Goal: Task Accomplishment & Management: Use online tool/utility

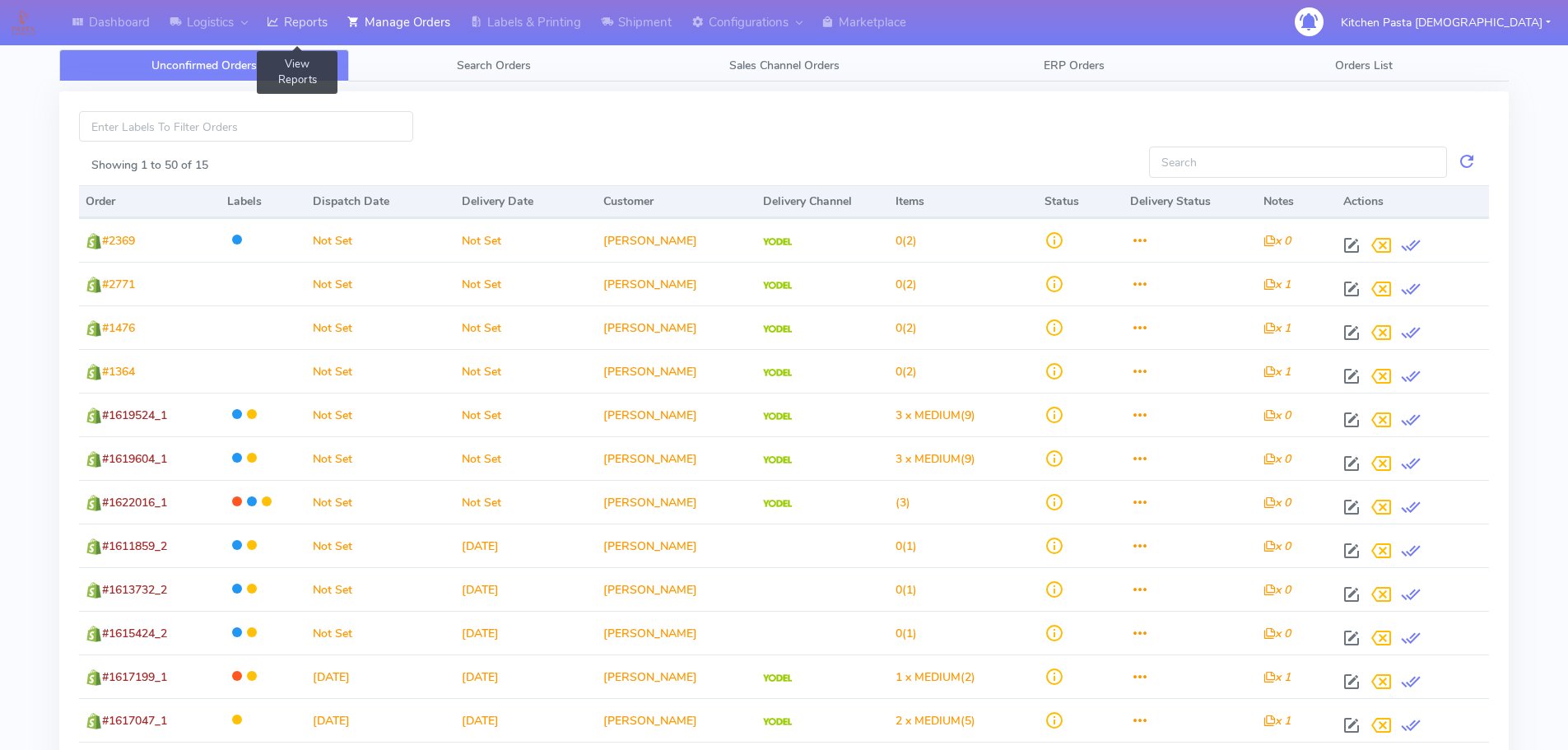
click at [269, 22] on link "Reports" at bounding box center [297, 22] width 80 height 46
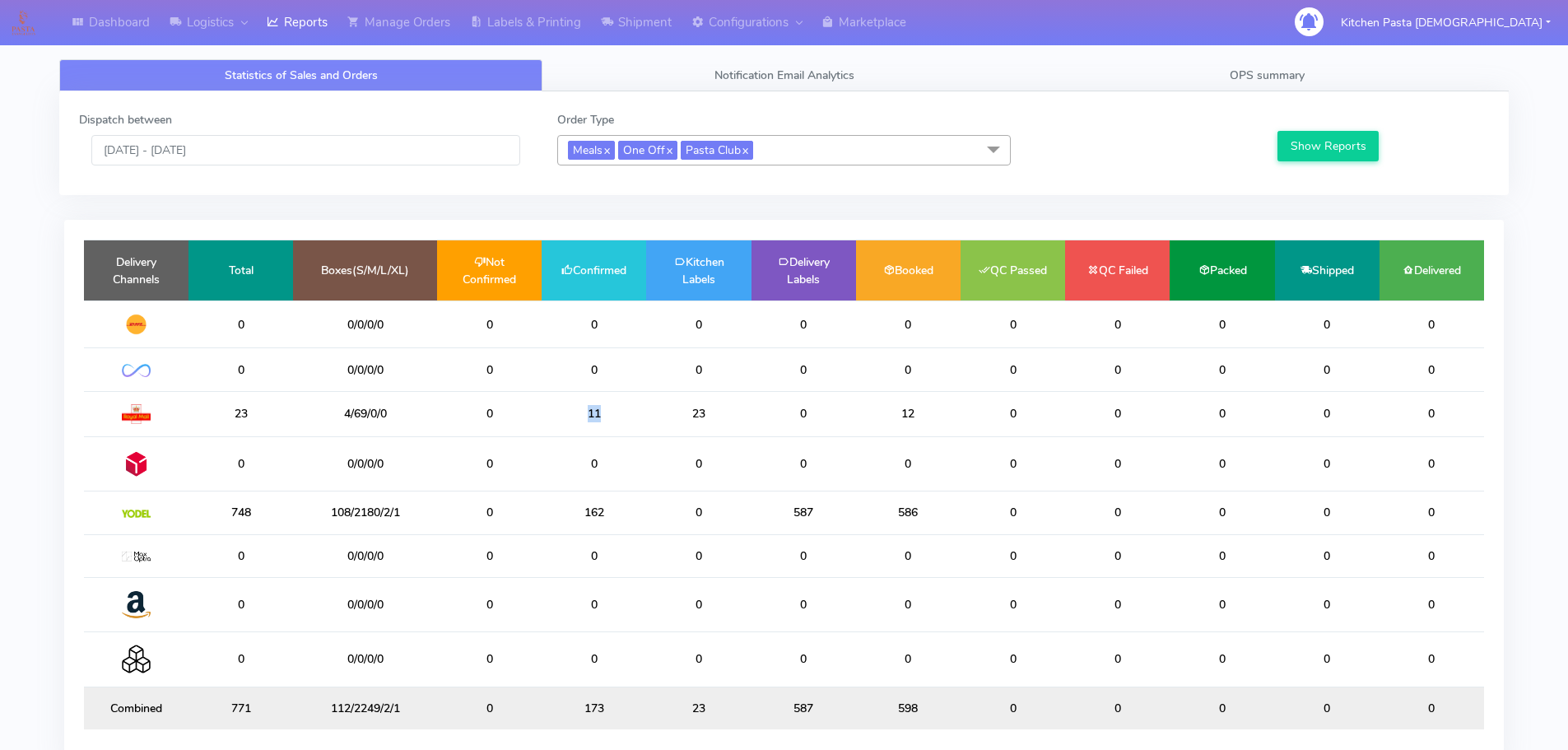
drag, startPoint x: 598, startPoint y: 407, endPoint x: 577, endPoint y: 407, distance: 21.0
click at [577, 407] on td "11" at bounding box center [594, 413] width 105 height 46
click at [577, 503] on td "162" at bounding box center [594, 513] width 105 height 43
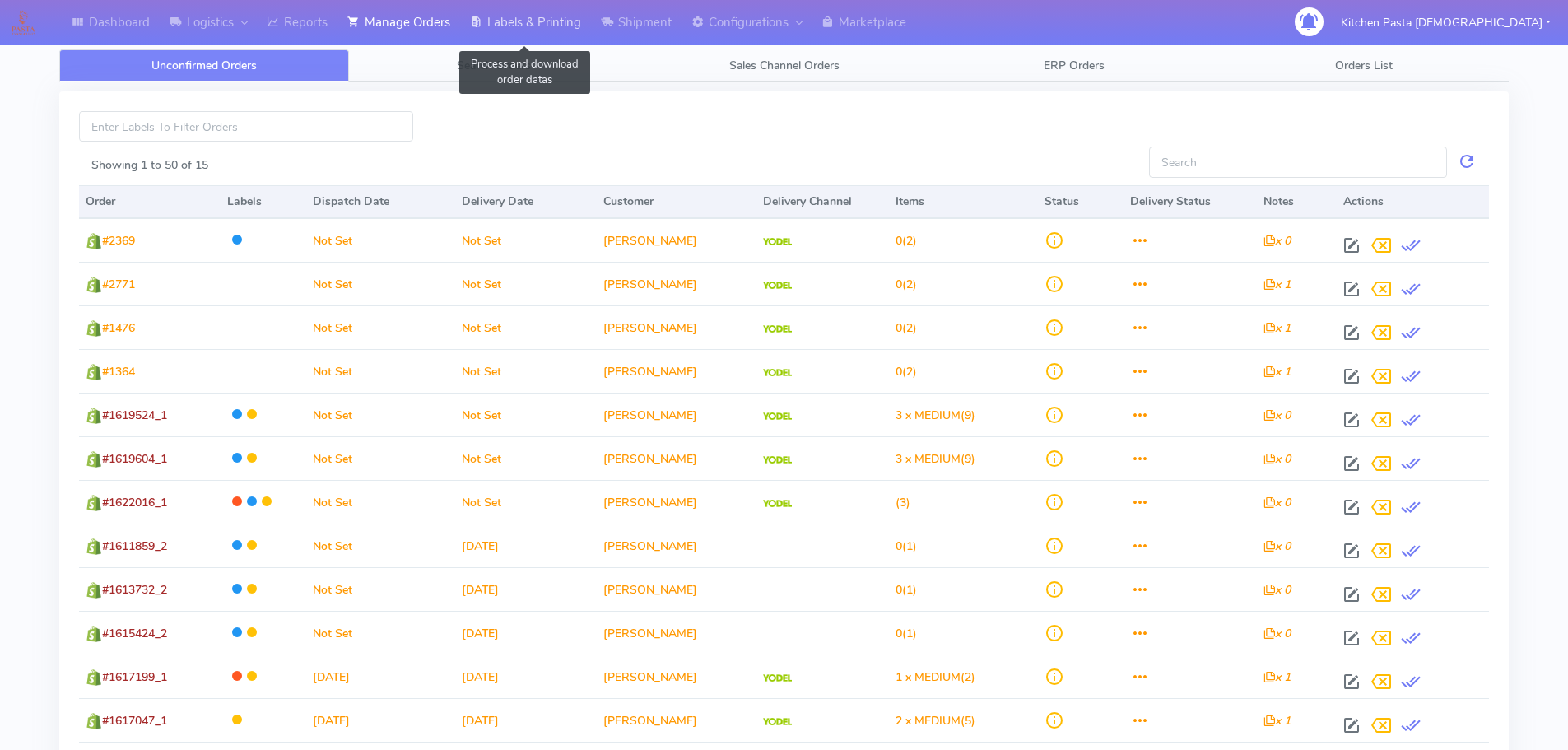
click at [544, 16] on link "Labels & Printing" at bounding box center [526, 22] width 131 height 46
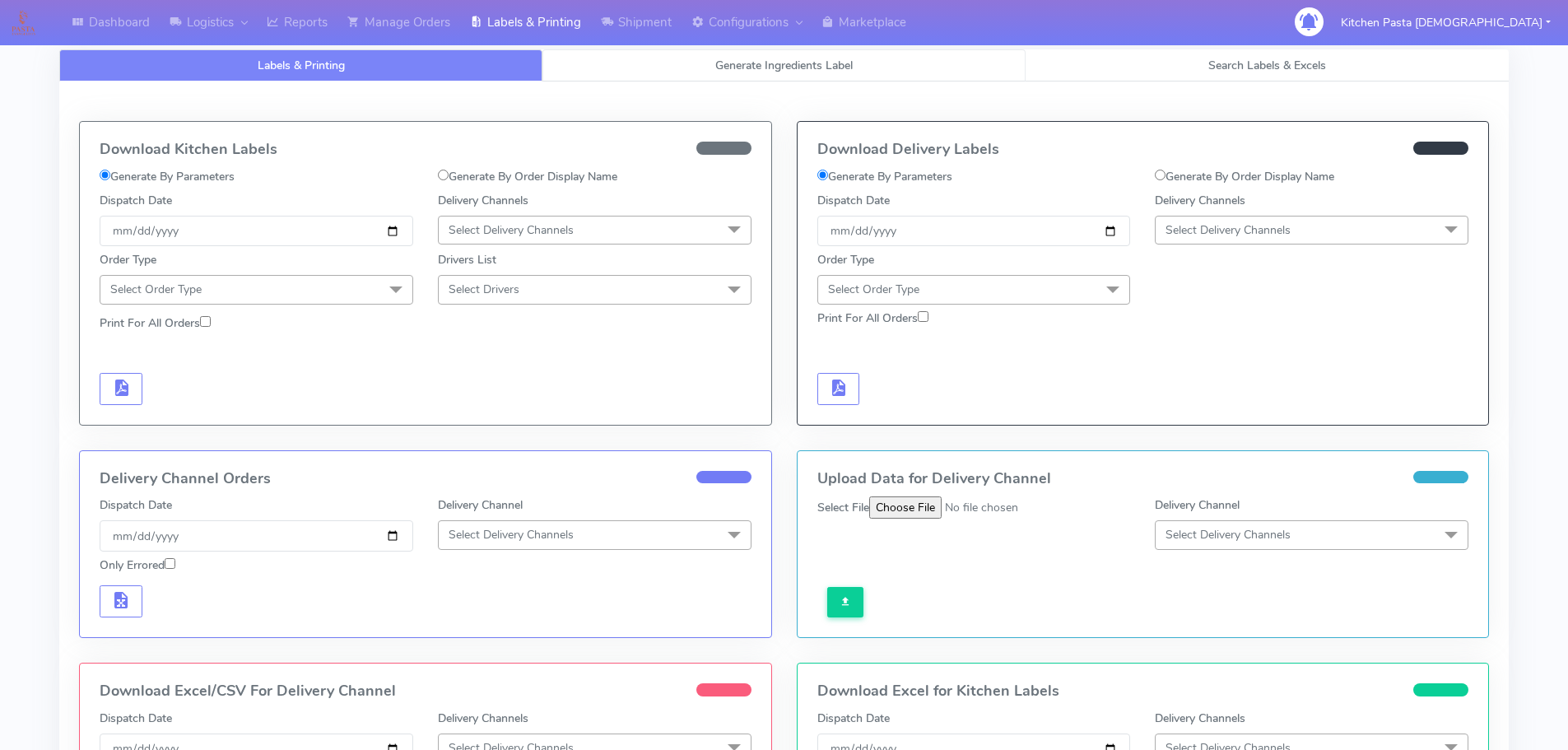
click at [582, 62] on link "Generate Ingredients Label" at bounding box center [784, 66] width 483 height 32
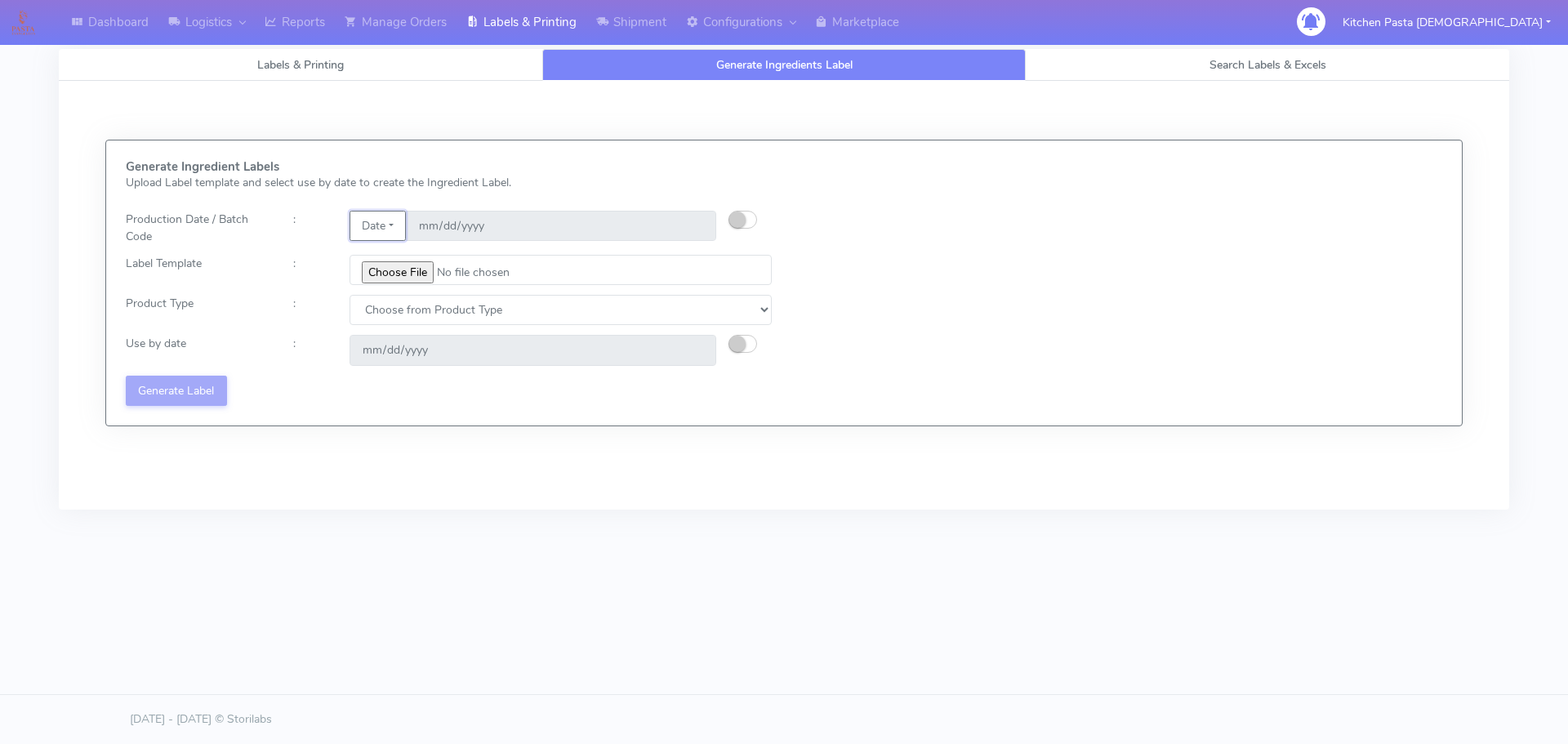
click at [390, 239] on button "Date" at bounding box center [378, 226] width 56 height 30
click at [443, 221] on input "[DATE]" at bounding box center [561, 226] width 310 height 30
click at [371, 226] on button "Date" at bounding box center [378, 226] width 56 height 30
click at [389, 261] on link "Code" at bounding box center [415, 258] width 129 height 27
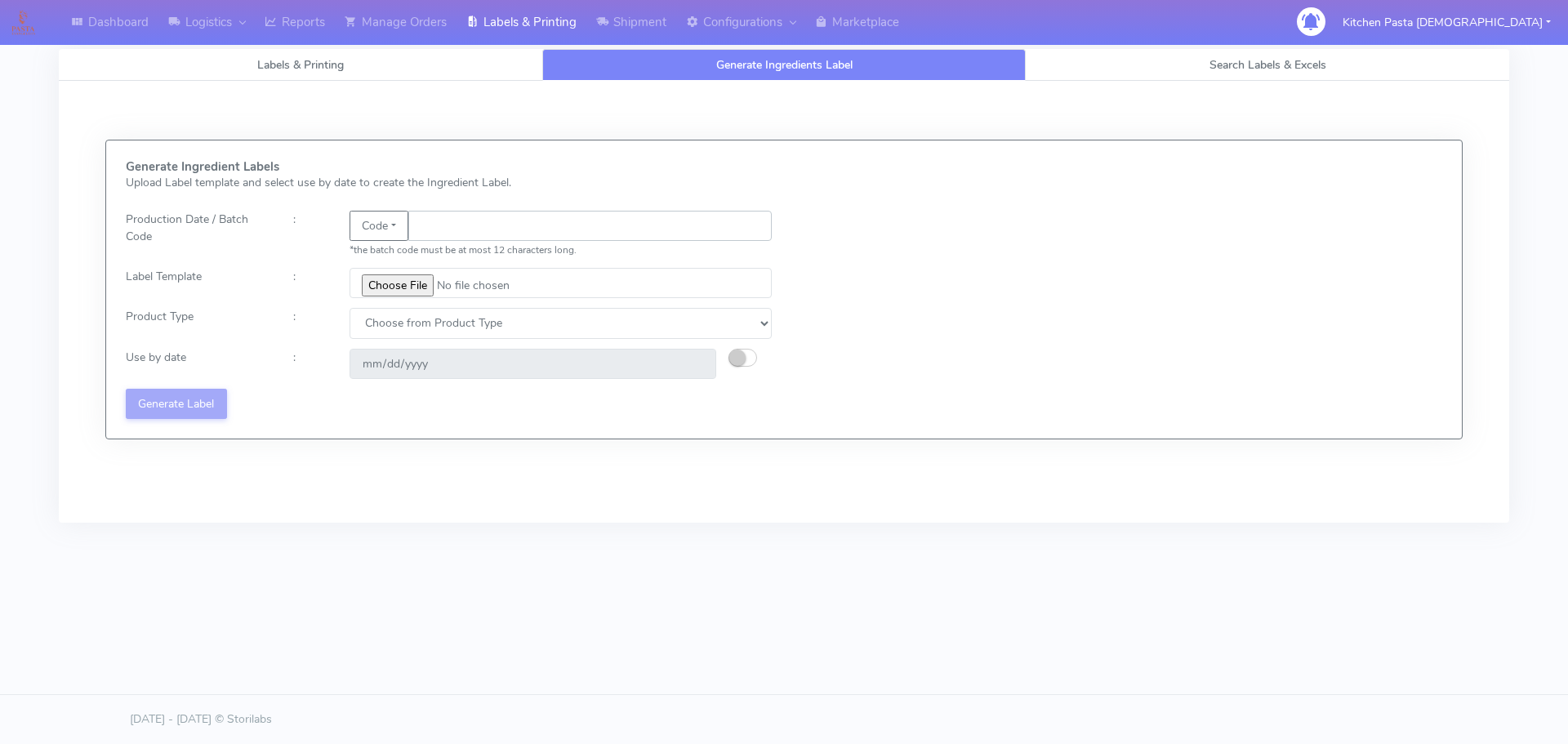
click at [454, 226] on input "text" at bounding box center [589, 226] width 363 height 30
type input "25248"
click at [404, 291] on input "file" at bounding box center [561, 282] width 422 height 30
type input "C:\fakepath\Spicy Prawn Mac and Cheese v1.jpg"
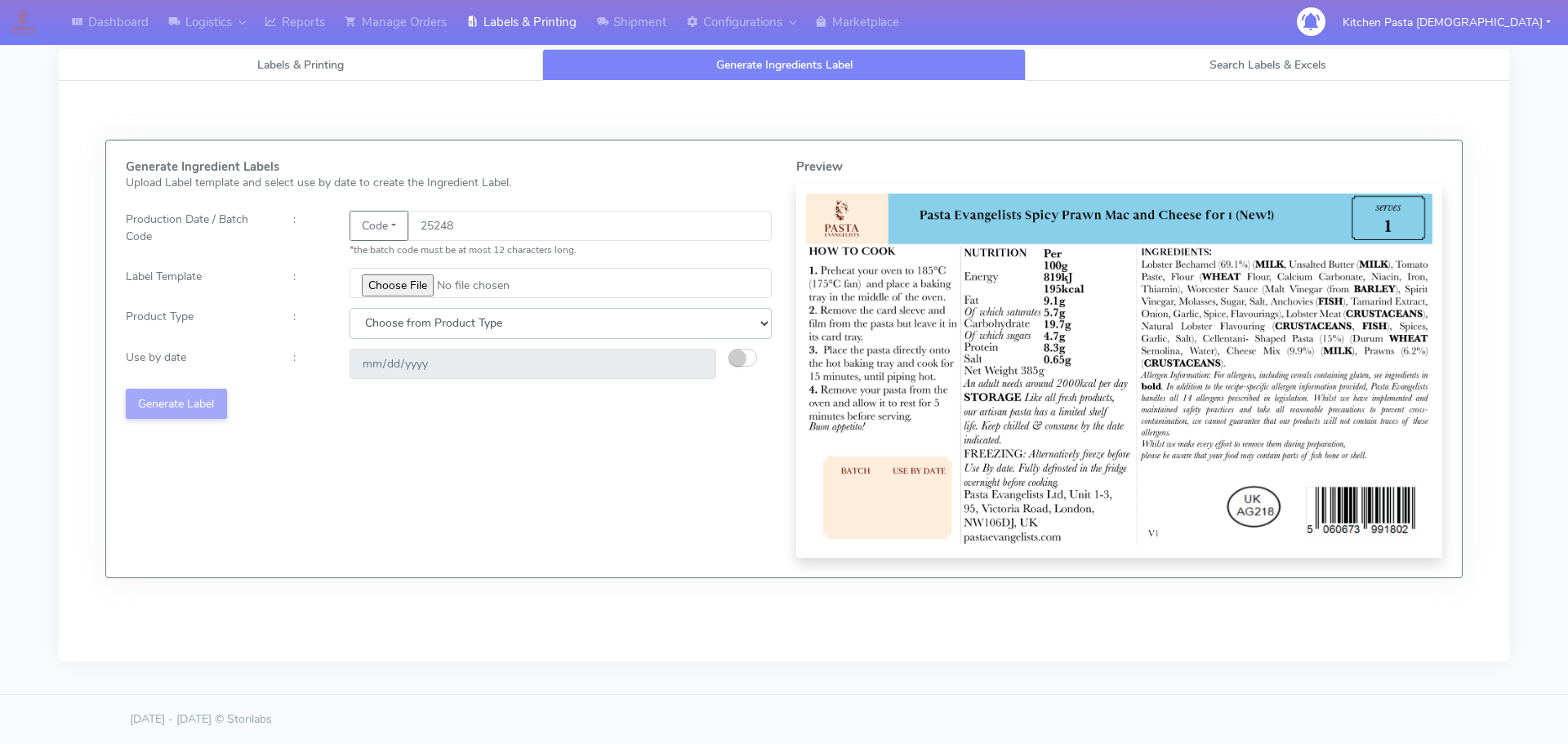
click at [452, 319] on select "Choose from Product Type ECOM ERETAIL CIRCULAR CIRC_DESERTS LASAGNE" at bounding box center [561, 323] width 422 height 30
select select "4"
click at [350, 308] on select "Choose from Product Type ECOM ERETAIL CIRCULAR CIRC_DESERTS LASAGNE" at bounding box center [561, 323] width 422 height 30
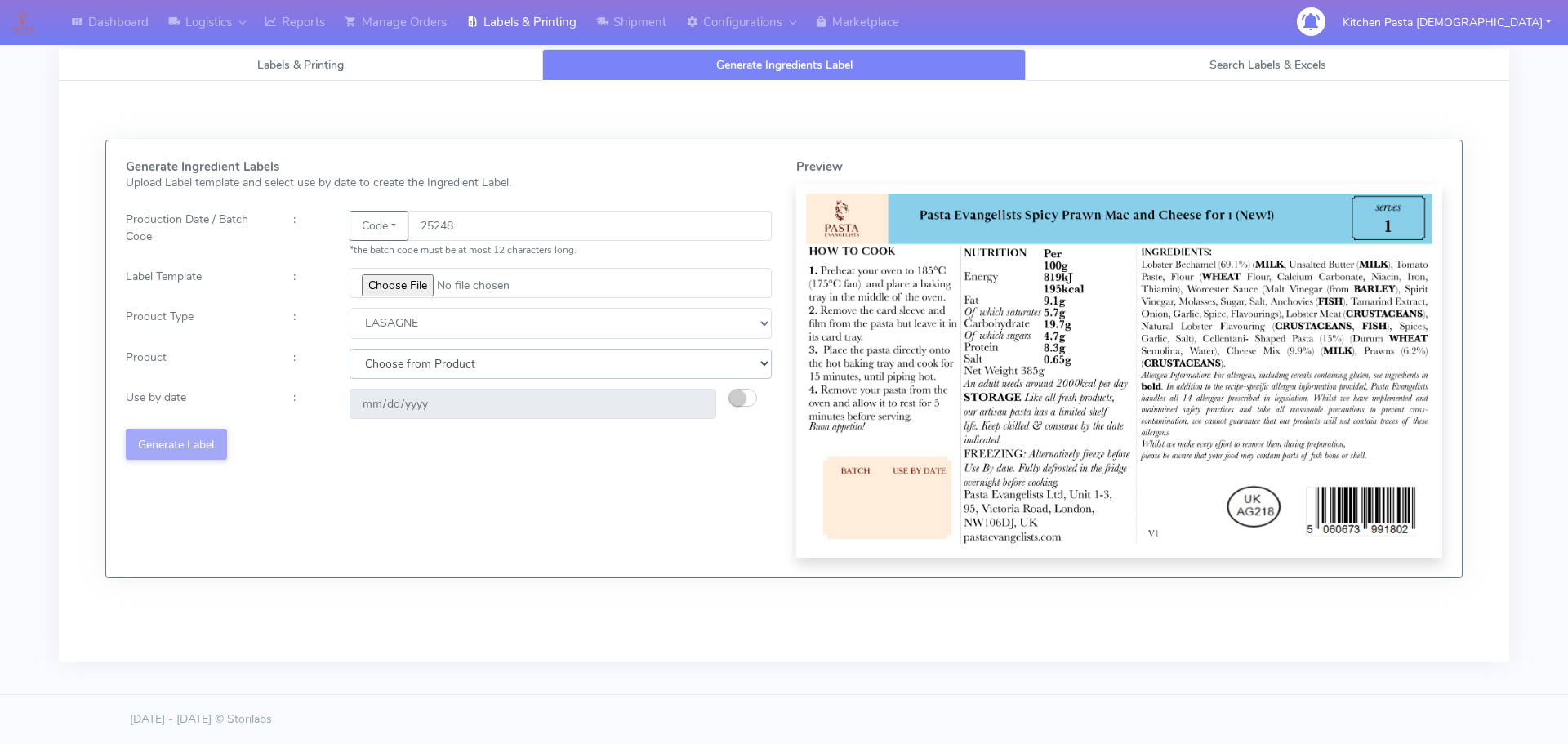
drag, startPoint x: 395, startPoint y: 356, endPoint x: 389, endPoint y: 378, distance: 22.8
click at [395, 356] on select "Choose from Product LASAGNE" at bounding box center [561, 364] width 422 height 30
select select "0"
click at [350, 349] on select "Choose from Product LASAGNE" at bounding box center [561, 364] width 422 height 30
click at [730, 394] on small "button" at bounding box center [737, 398] width 16 height 16
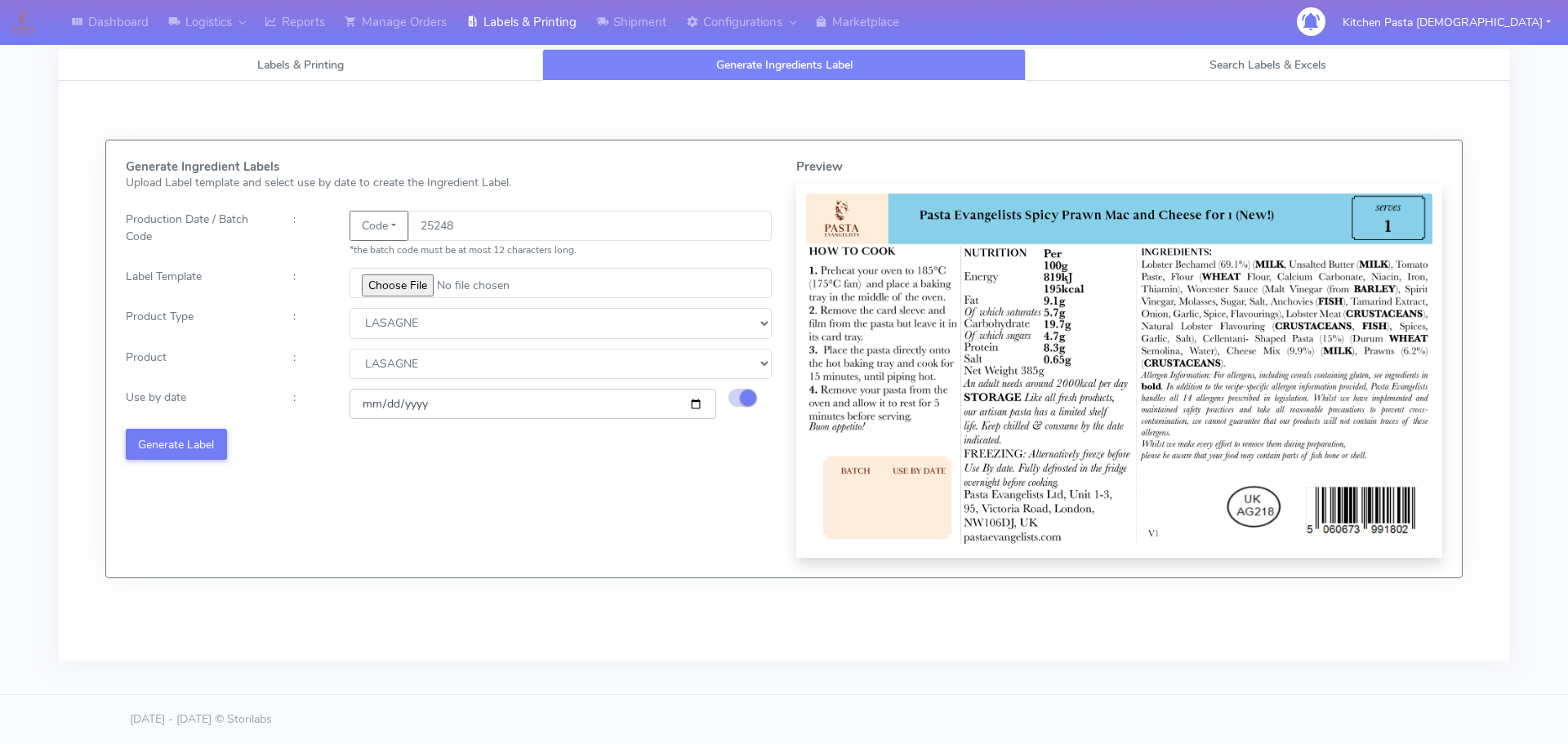
click at [695, 404] on input "[DATE]" at bounding box center [533, 403] width 366 height 30
type input "[DATE]"
click at [191, 447] on button "Generate Label" at bounding box center [176, 444] width 101 height 30
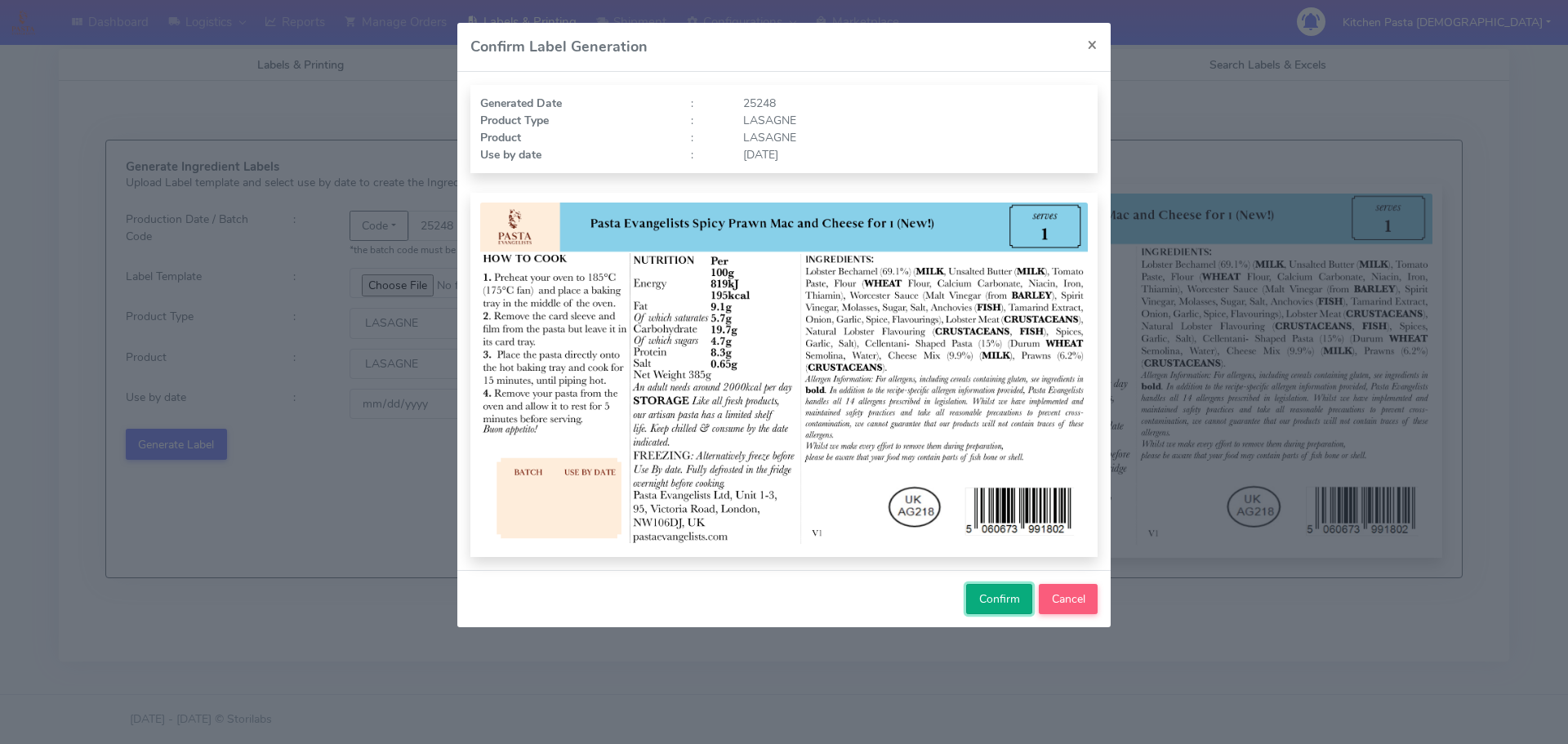
click at [1006, 591] on span "Confirm" at bounding box center [1000, 598] width 41 height 16
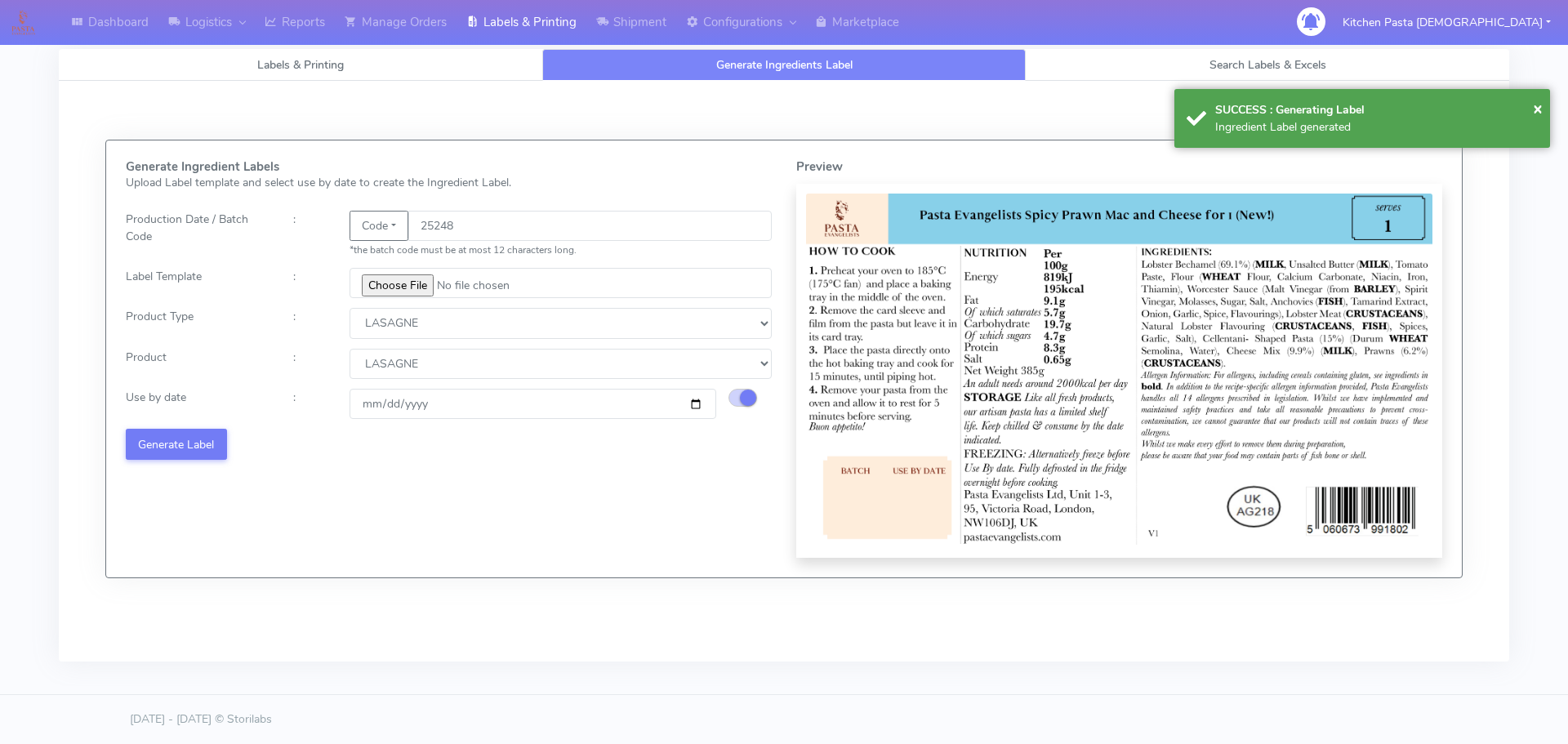
select select
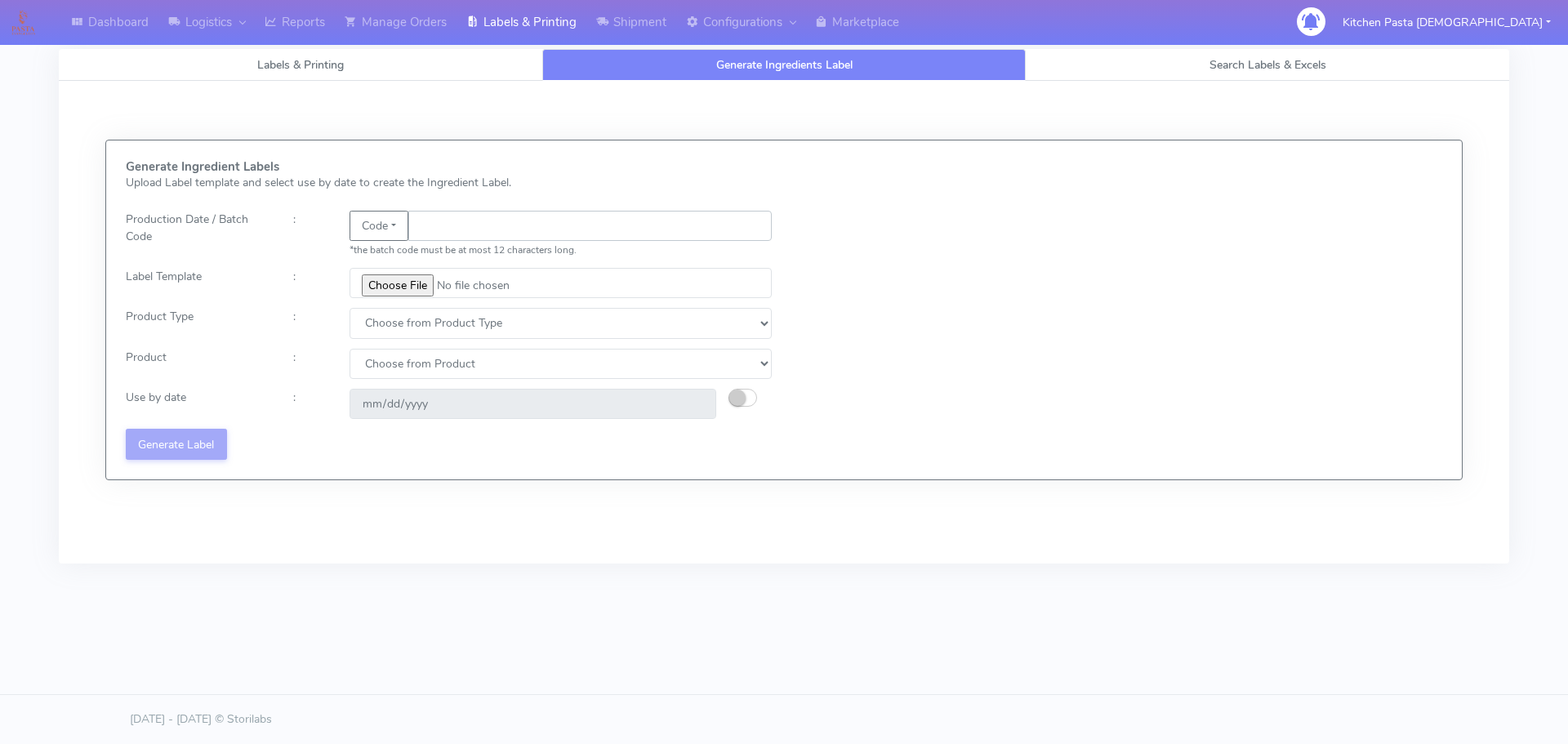
click at [422, 218] on input "text" at bounding box center [589, 226] width 363 height 30
type input "25245"
click at [425, 281] on input "file" at bounding box center [561, 282] width 422 height 30
type input "C:\fakepath\Beef & Chianti Lasagne 1 v3.jpg"
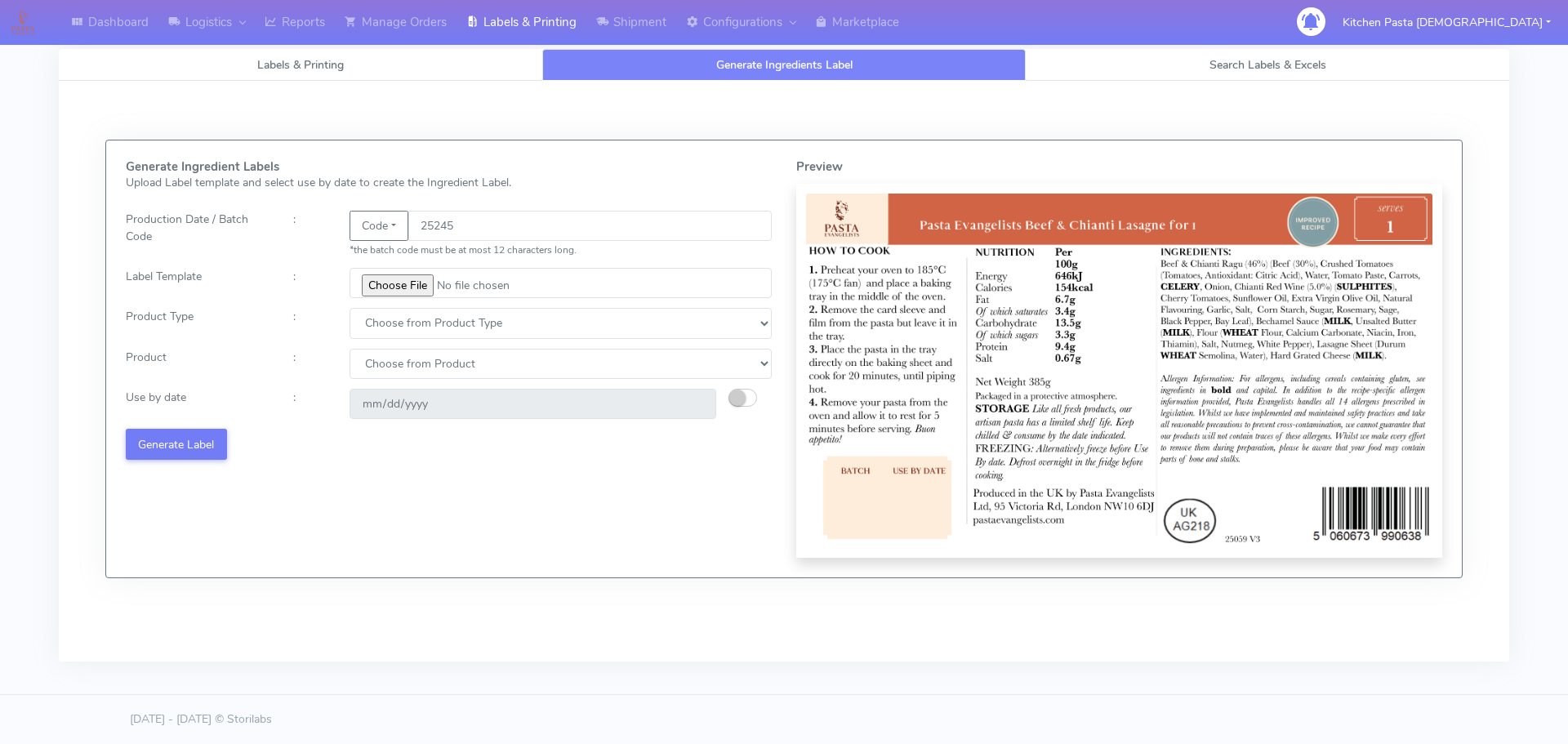
click at [388, 342] on div "Generate Ingredient Labels Upload Label template and select use by date to crea…" at bounding box center [449, 358] width 670 height 398
click at [388, 332] on select "Choose from Product Type ECOM ERETAIL CIRCULAR CIRC_DESERTS LASAGNE" at bounding box center [561, 323] width 422 height 30
select select "4"
click at [350, 308] on select "Choose from Product Type ECOM ERETAIL CIRCULAR CIRC_DESERTS LASAGNE" at bounding box center [561, 323] width 422 height 30
click at [401, 369] on select "Choose from Product LASAGNE" at bounding box center [561, 364] width 422 height 30
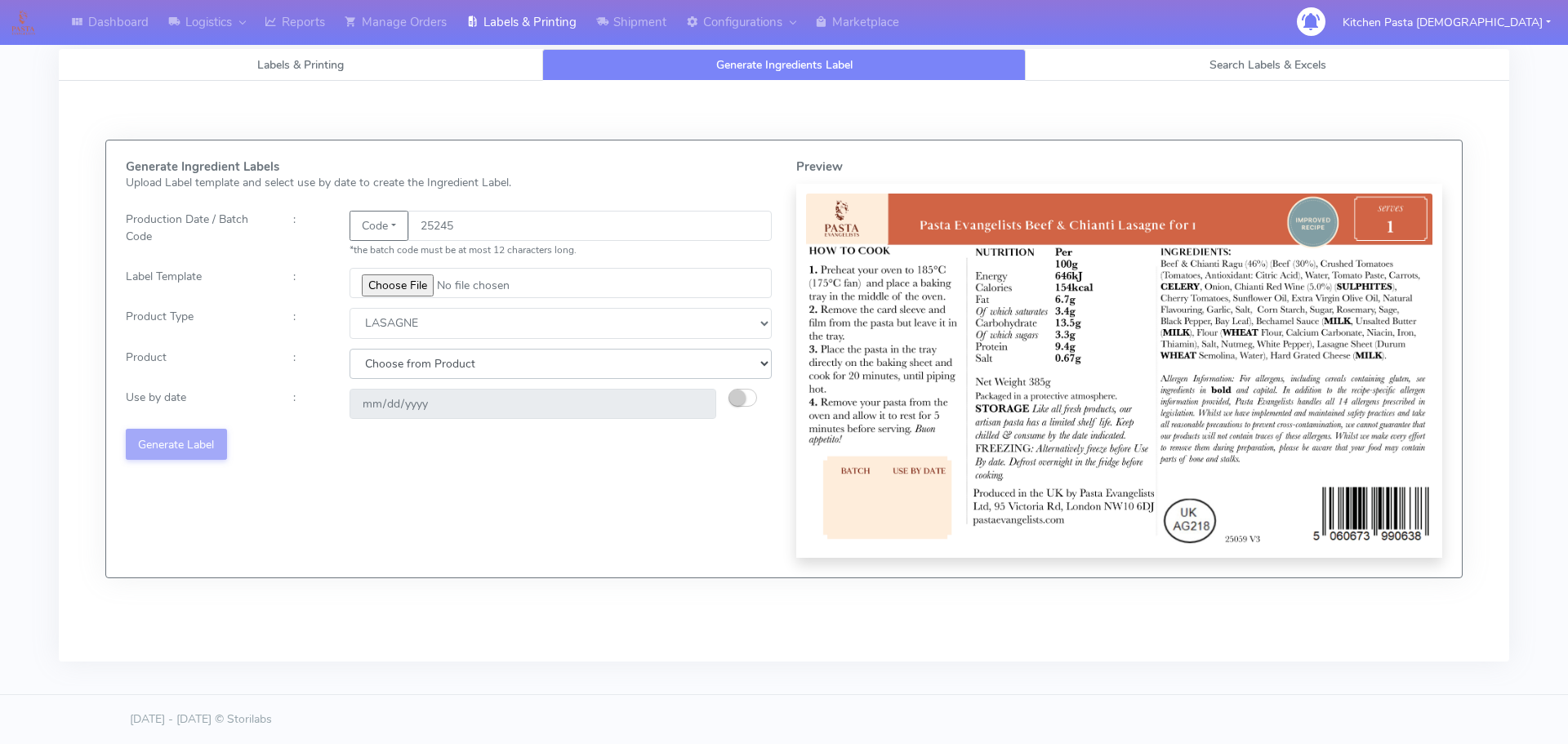
select select "0"
click at [350, 349] on select "Choose from Product LASAGNE" at bounding box center [561, 364] width 422 height 30
click at [761, 402] on div at bounding box center [756, 403] width 55 height 30
click at [742, 388] on div "Generate Ingredient Labels Upload Label template and select use by date to crea…" at bounding box center [449, 358] width 670 height 398
click at [758, 401] on div at bounding box center [756, 403] width 55 height 30
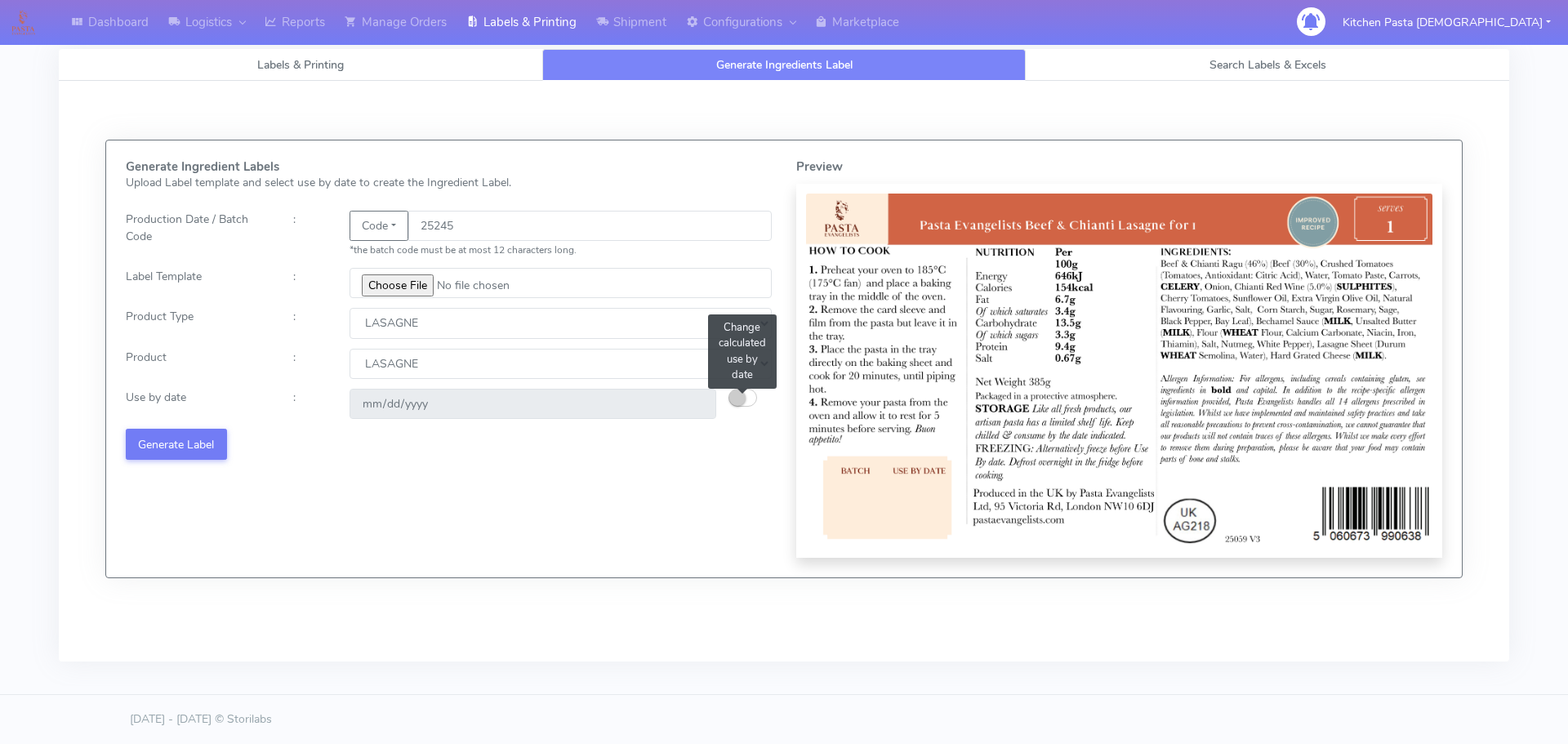
click at [737, 398] on small "button" at bounding box center [737, 398] width 16 height 16
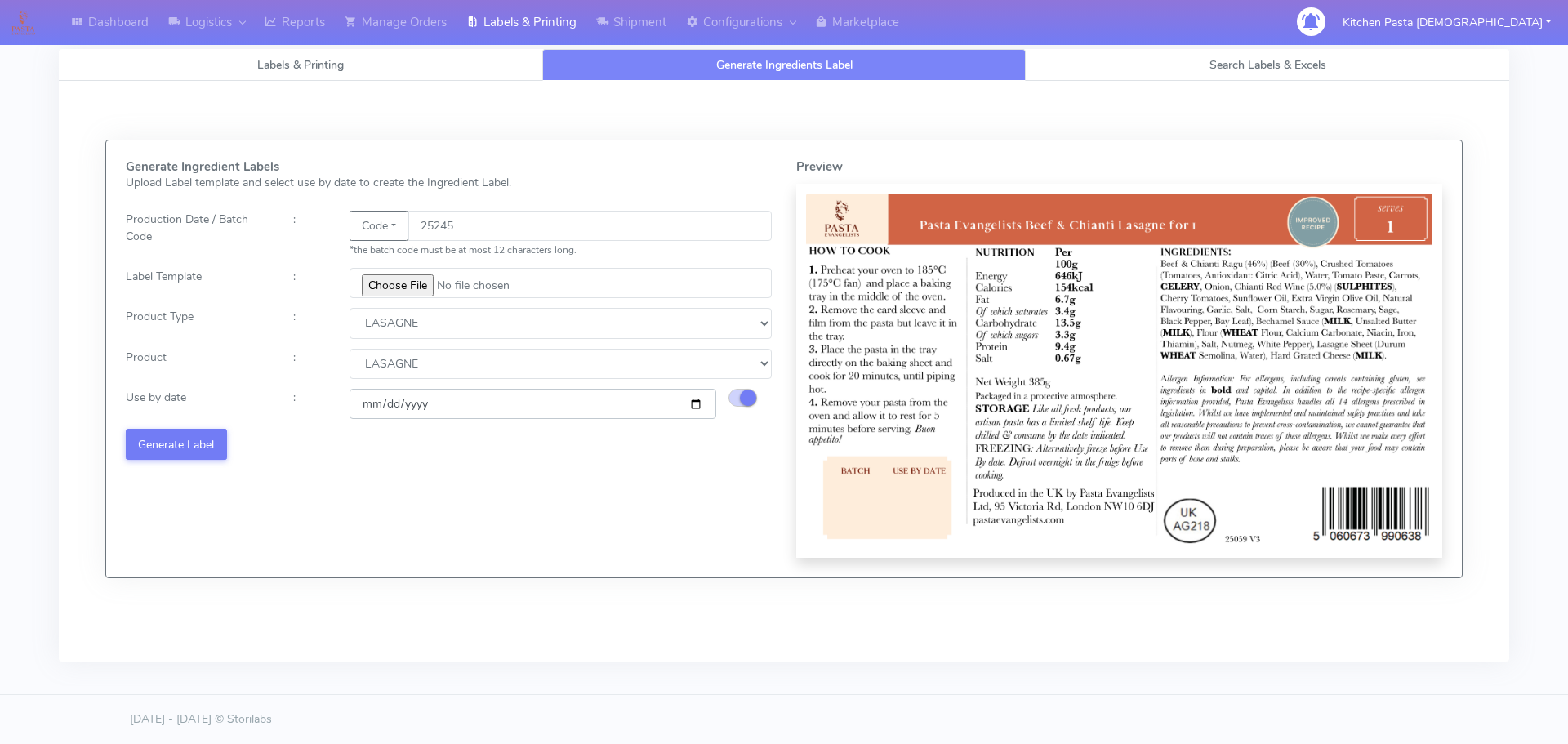
click at [697, 401] on input "[DATE]" at bounding box center [533, 403] width 366 height 30
type input "[DATE]"
click at [190, 445] on button "Generate Label" at bounding box center [176, 444] width 101 height 30
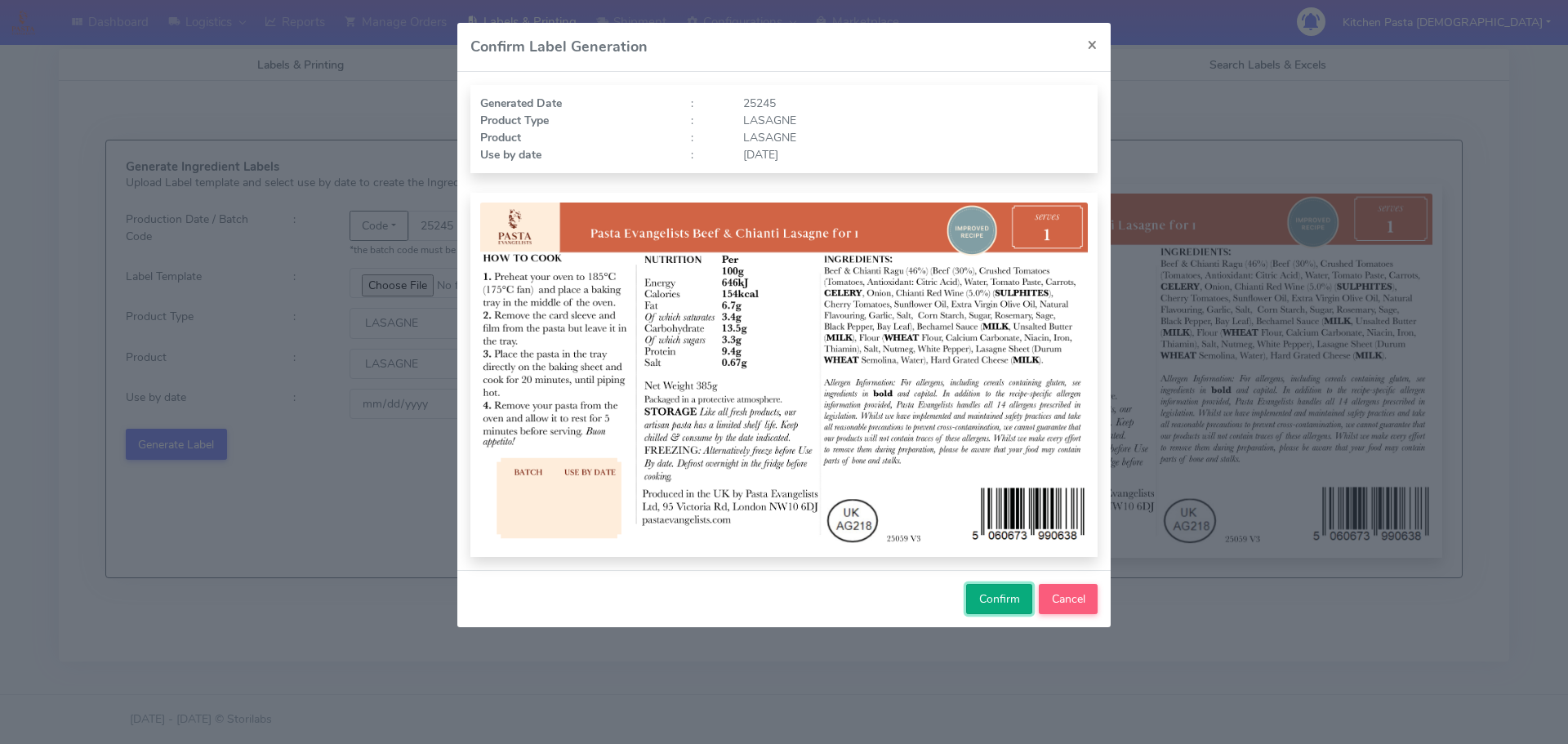
click at [974, 597] on button "Confirm" at bounding box center [999, 598] width 66 height 30
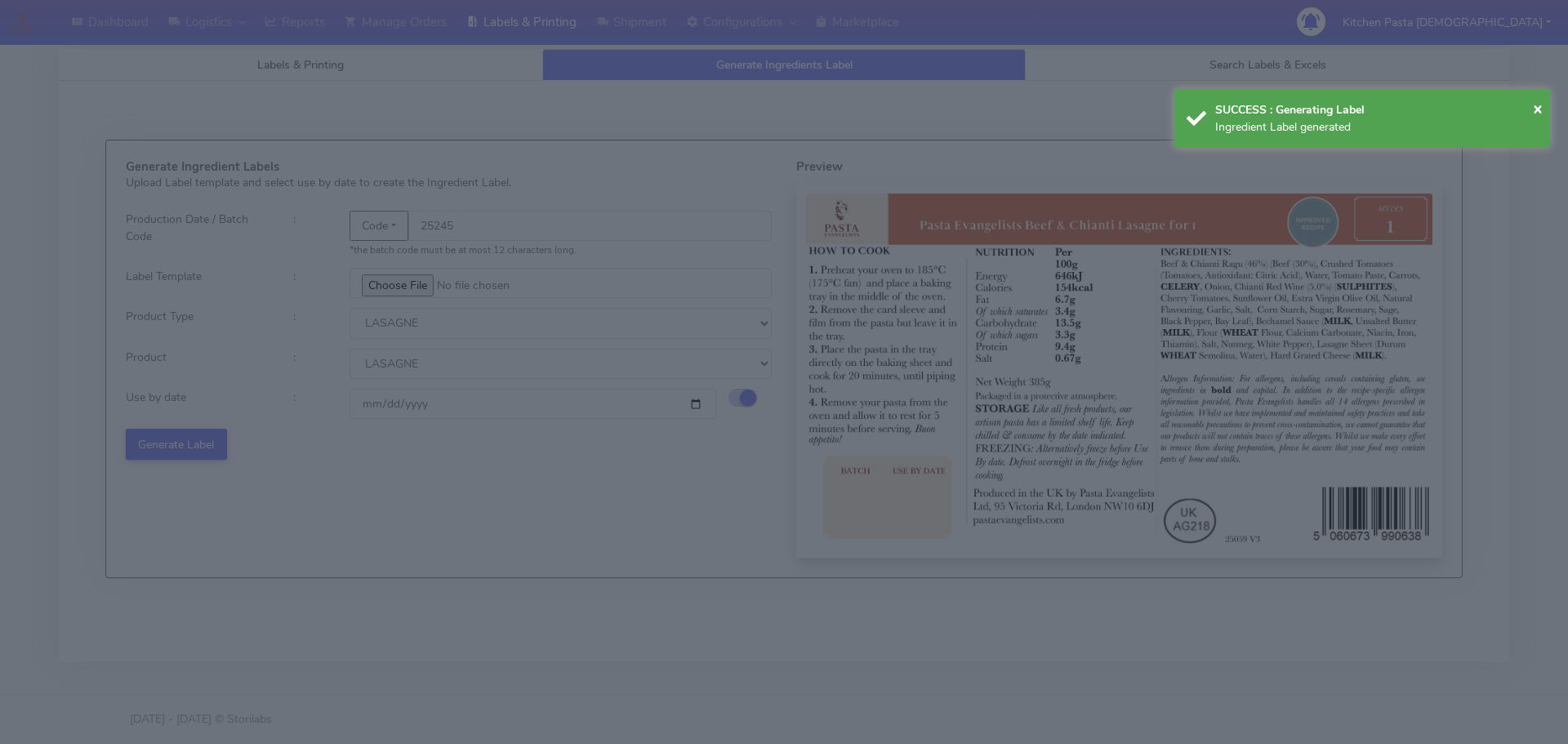
select select
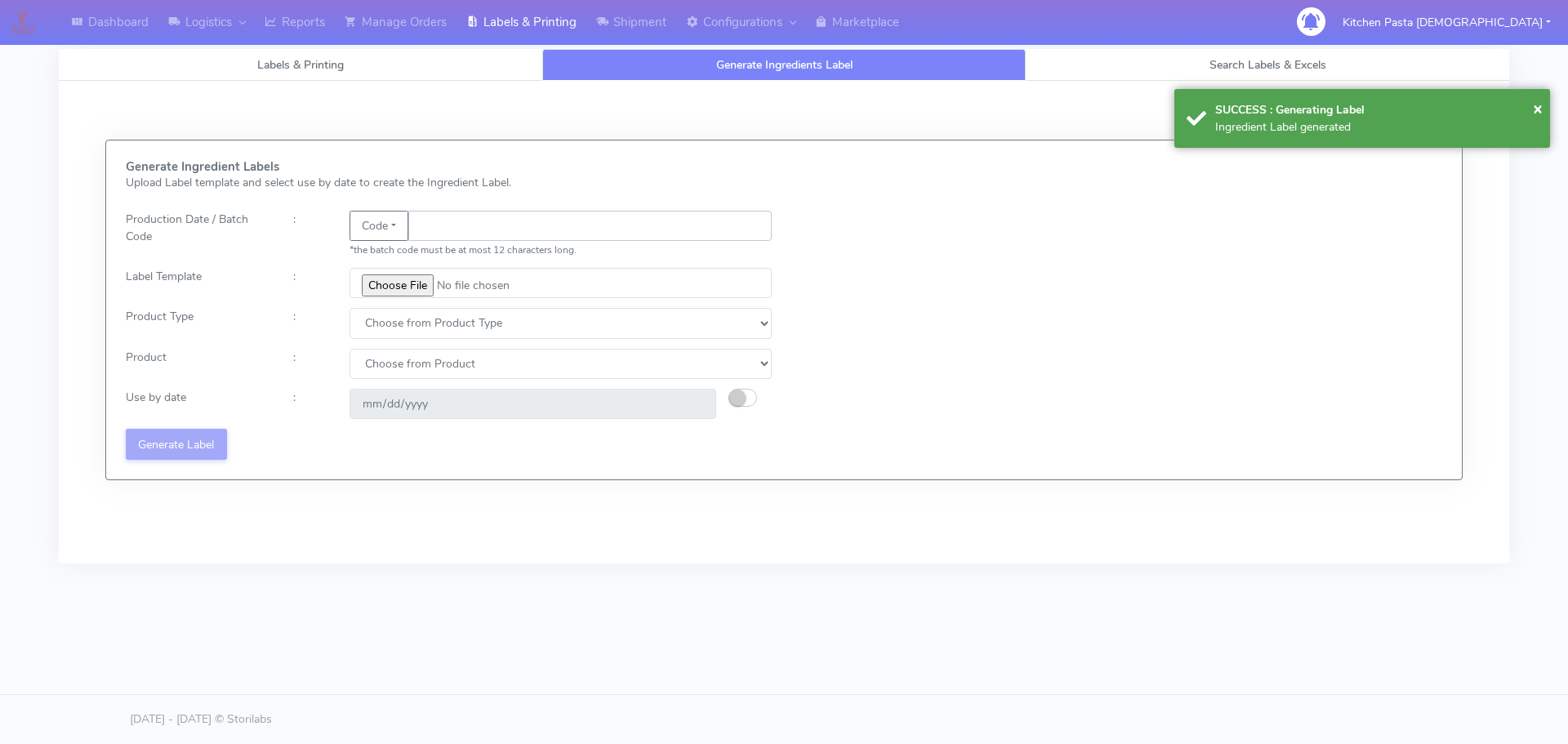
click at [487, 237] on input "text" at bounding box center [589, 226] width 363 height 30
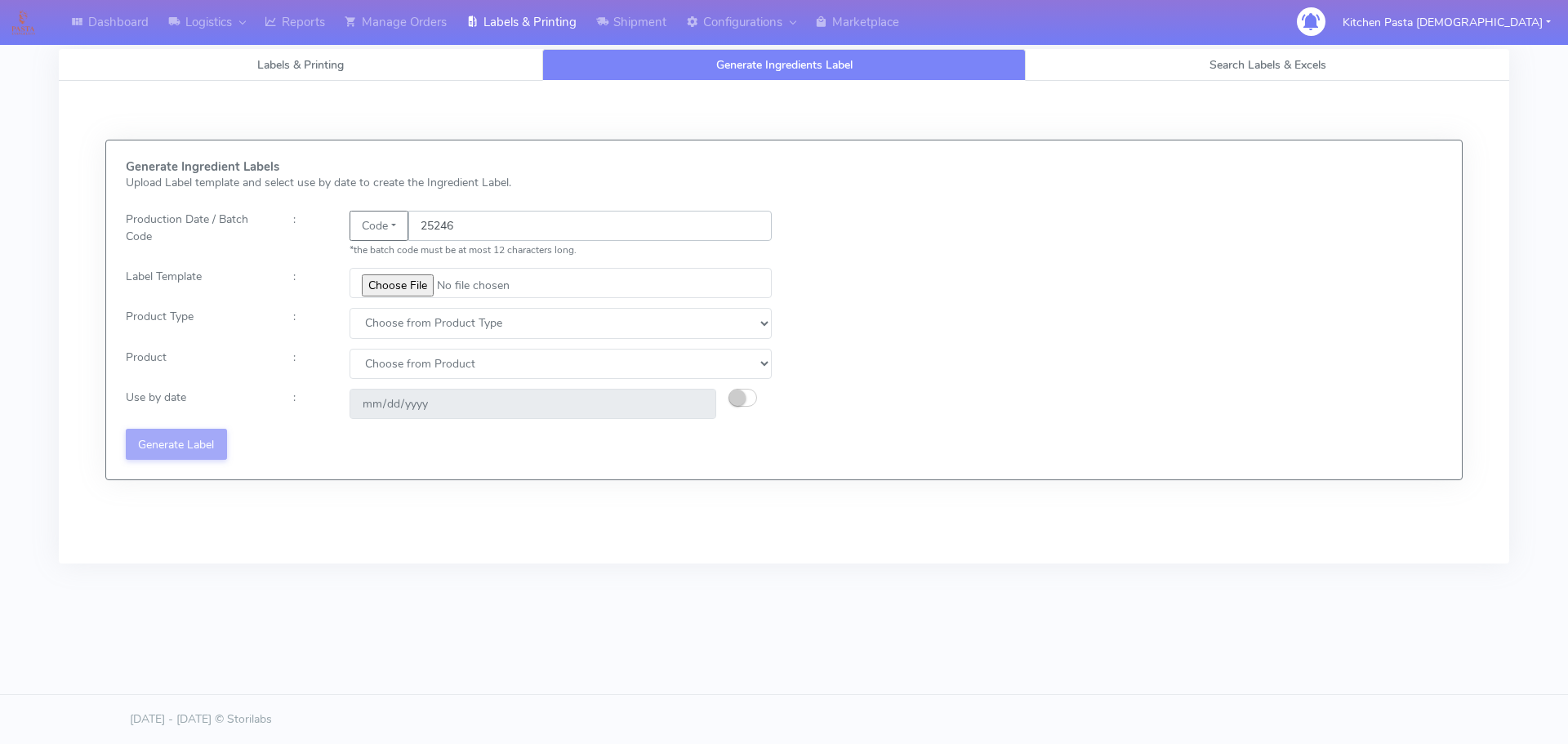
type input "25246"
click at [427, 268] on input "file" at bounding box center [561, 282] width 422 height 30
type input "C:\fakepath\Pasta Evangelists truffle mac & cheese for 1_V2.jpg"
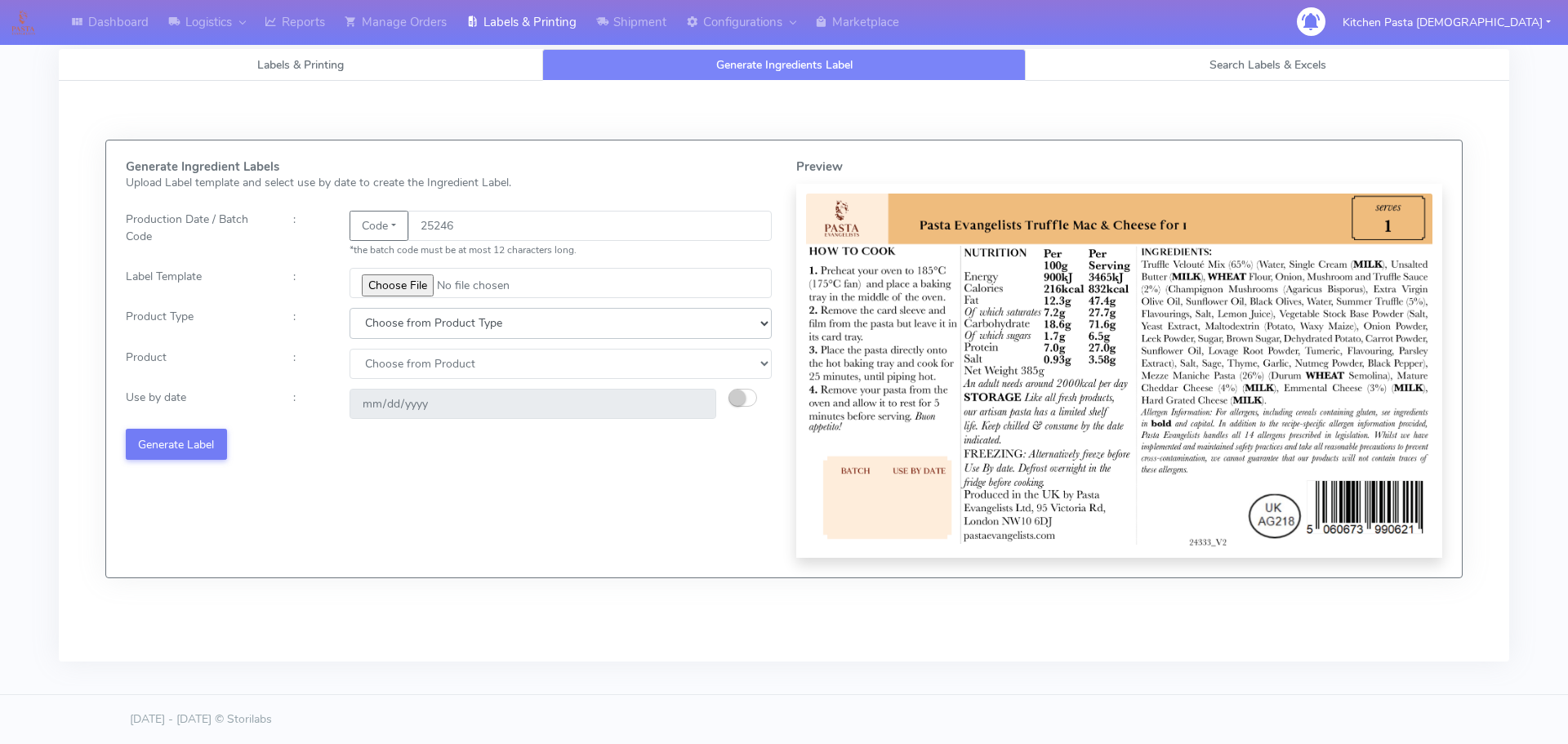
click at [425, 320] on select "Choose from Product Type ECOM ERETAIL CIRCULAR CIRC_DESERTS LASAGNE" at bounding box center [561, 323] width 422 height 30
select select "4"
click at [350, 308] on select "Choose from Product Type ECOM ERETAIL CIRCULAR CIRC_DESERTS LASAGNE" at bounding box center [561, 323] width 422 height 30
click at [405, 353] on select "Choose from Product LASAGNE" at bounding box center [561, 364] width 422 height 30
select select "0"
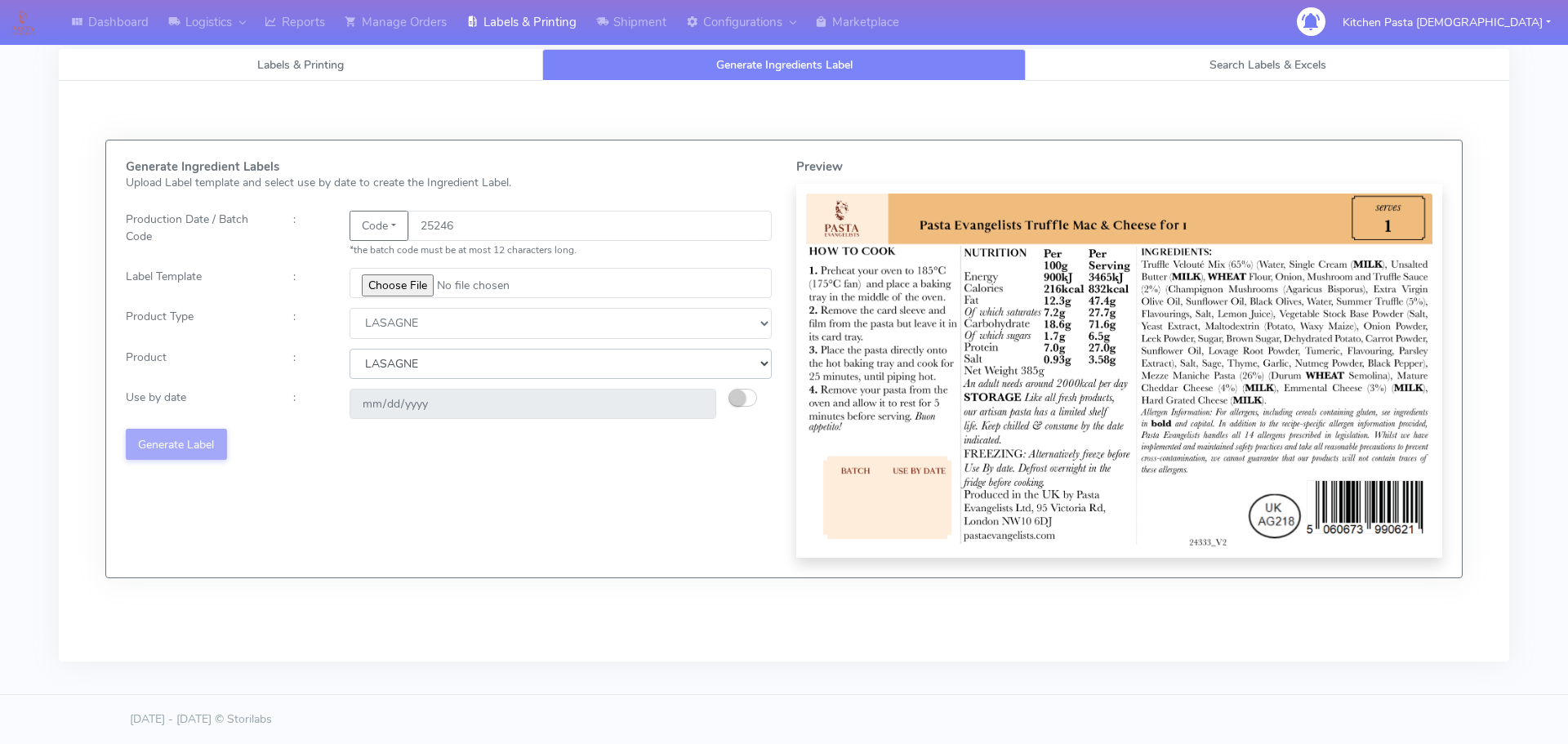
click at [350, 349] on select "Choose from Product LASAGNE" at bounding box center [561, 364] width 422 height 30
click at [742, 395] on small "button" at bounding box center [737, 398] width 16 height 16
click at [691, 402] on input "[DATE]" at bounding box center [533, 403] width 366 height 30
type input "[DATE]"
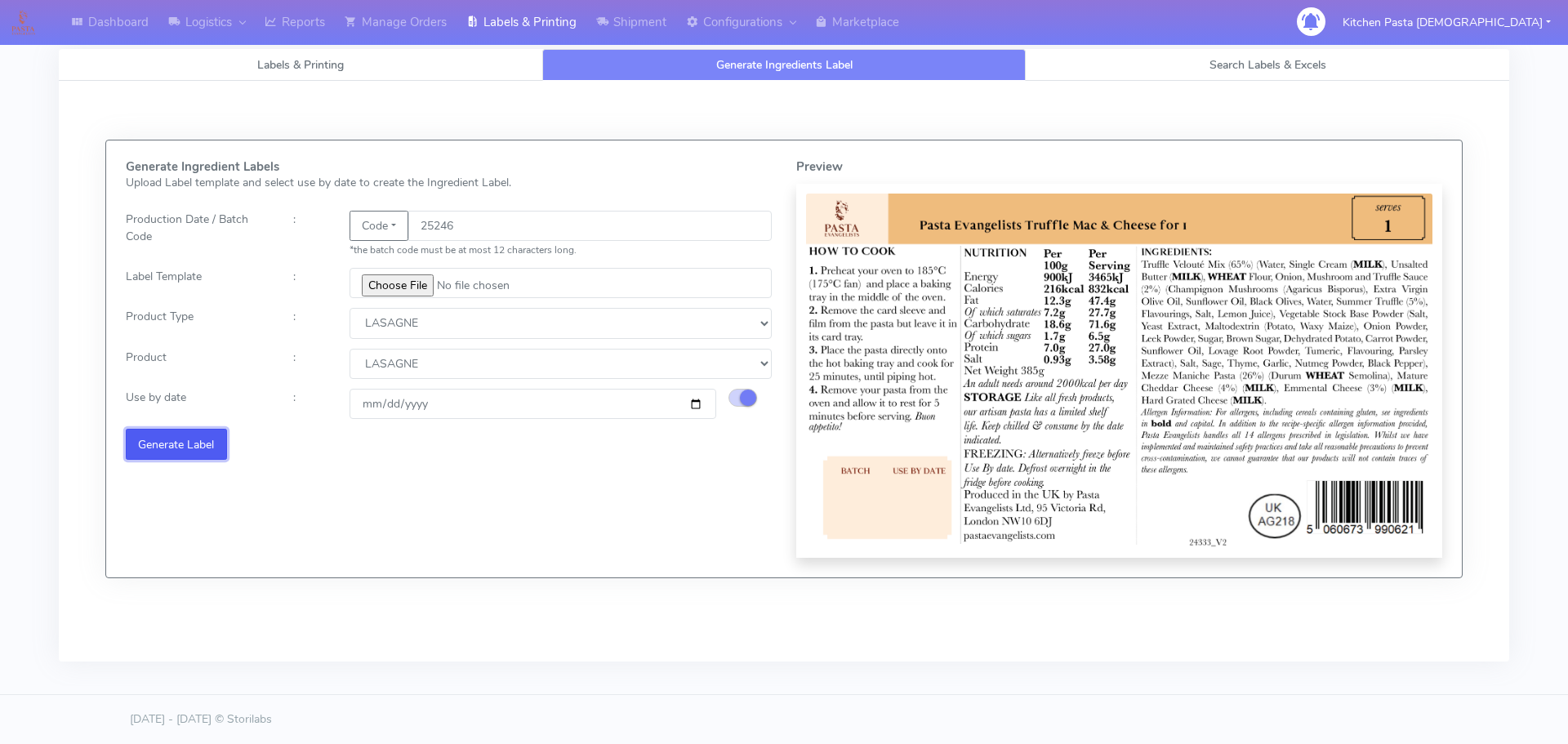
click at [211, 442] on button "Generate Label" at bounding box center [176, 444] width 101 height 30
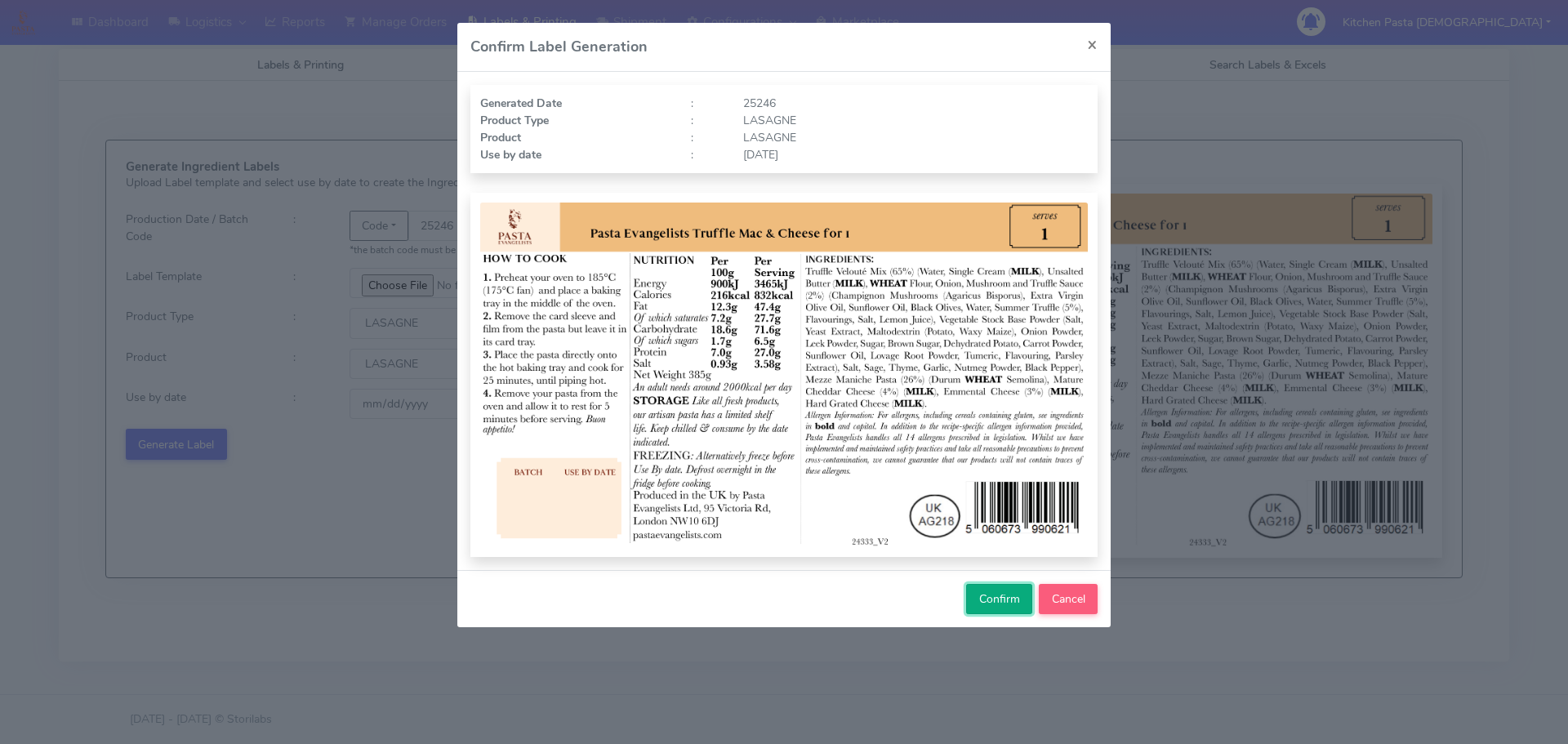
drag, startPoint x: 985, startPoint y: 599, endPoint x: 970, endPoint y: 584, distance: 21.2
click at [985, 593] on span "Confirm" at bounding box center [1000, 598] width 41 height 16
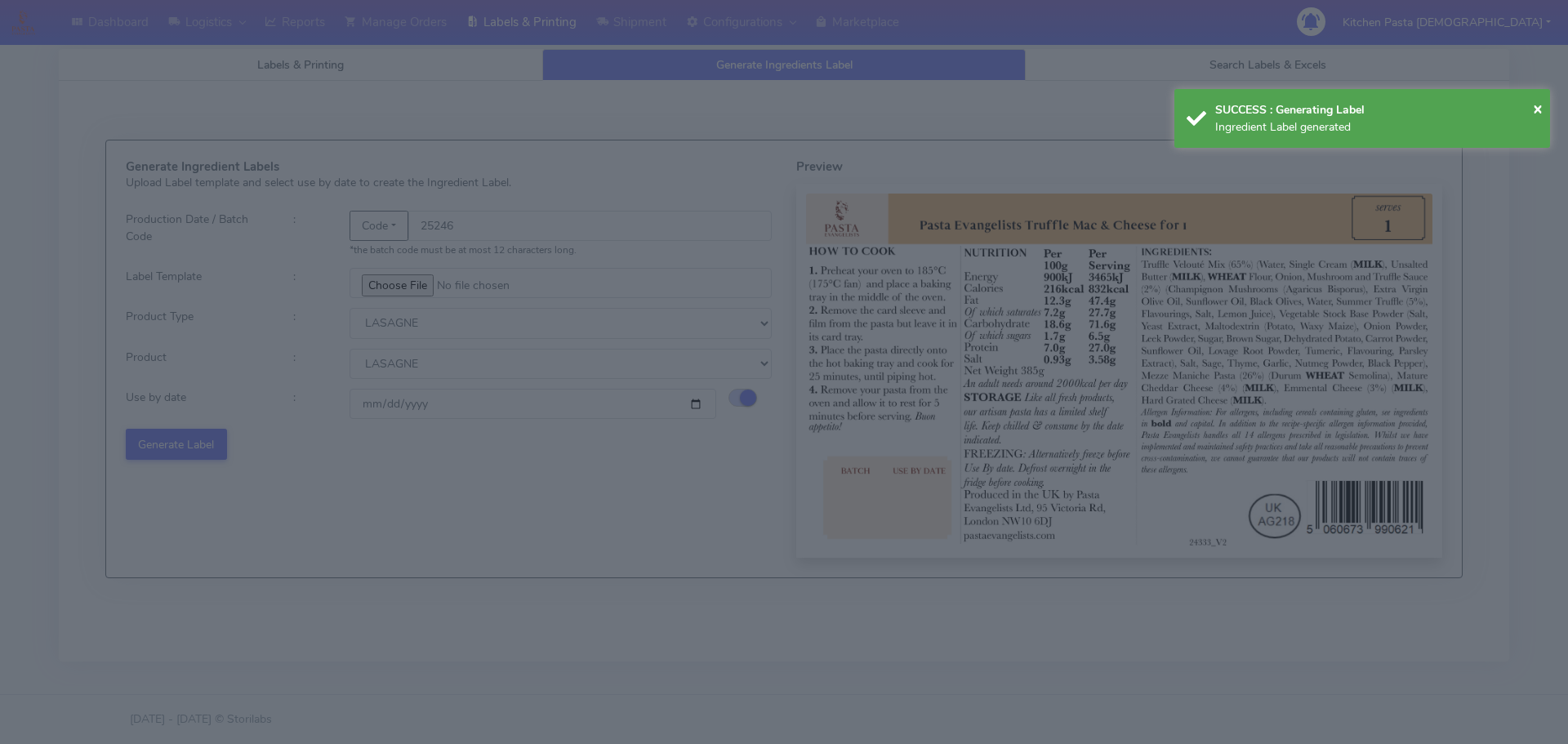
select select
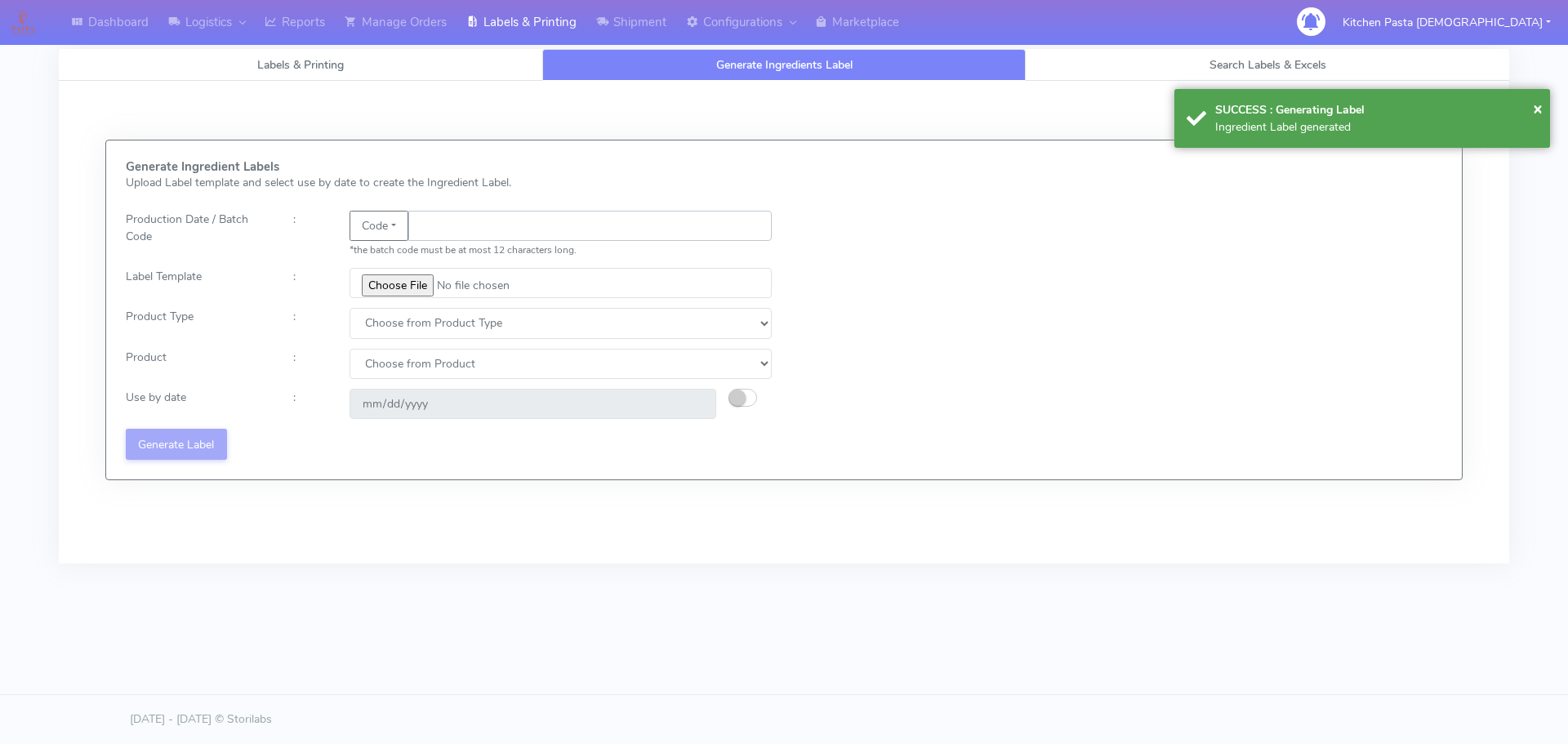
click at [450, 235] on input "text" at bounding box center [589, 226] width 363 height 30
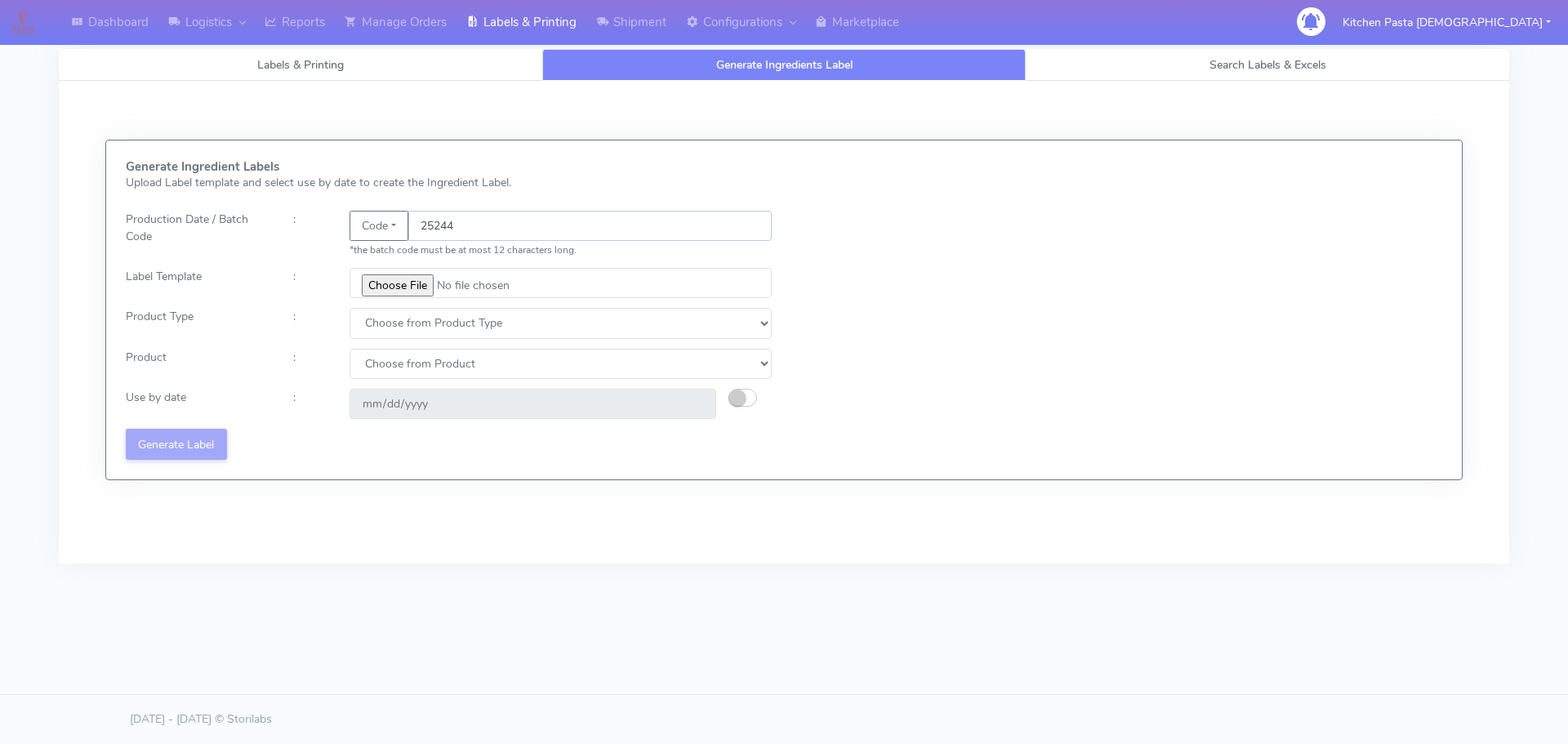
type input "25244"
click at [416, 273] on input "file" at bounding box center [561, 282] width 422 height 30
type input "C:\fakepath\Spicy Prawn Mac and Cheese v1.jpg"
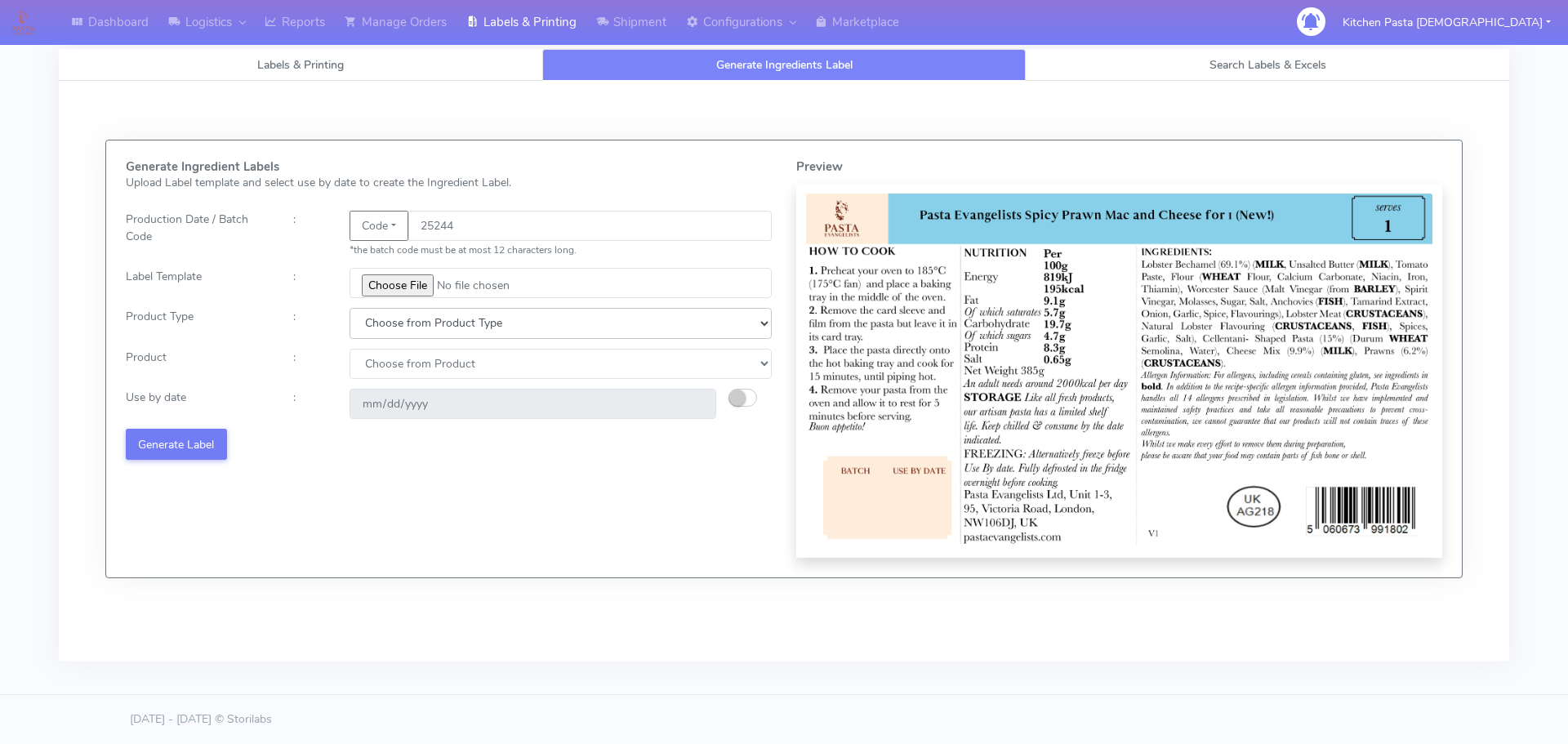
drag, startPoint x: 432, startPoint y: 319, endPoint x: 414, endPoint y: 337, distance: 25.5
click at [432, 319] on select "Choose from Product Type ECOM ERETAIL CIRCULAR CIRC_DESERTS LASAGNE" at bounding box center [561, 323] width 422 height 30
select select "4"
click at [350, 308] on select "Choose from Product Type ECOM ERETAIL CIRCULAR CIRC_DESERTS LASAGNE" at bounding box center [561, 323] width 422 height 30
click at [415, 370] on select "Choose from Product LASAGNE" at bounding box center [561, 364] width 422 height 30
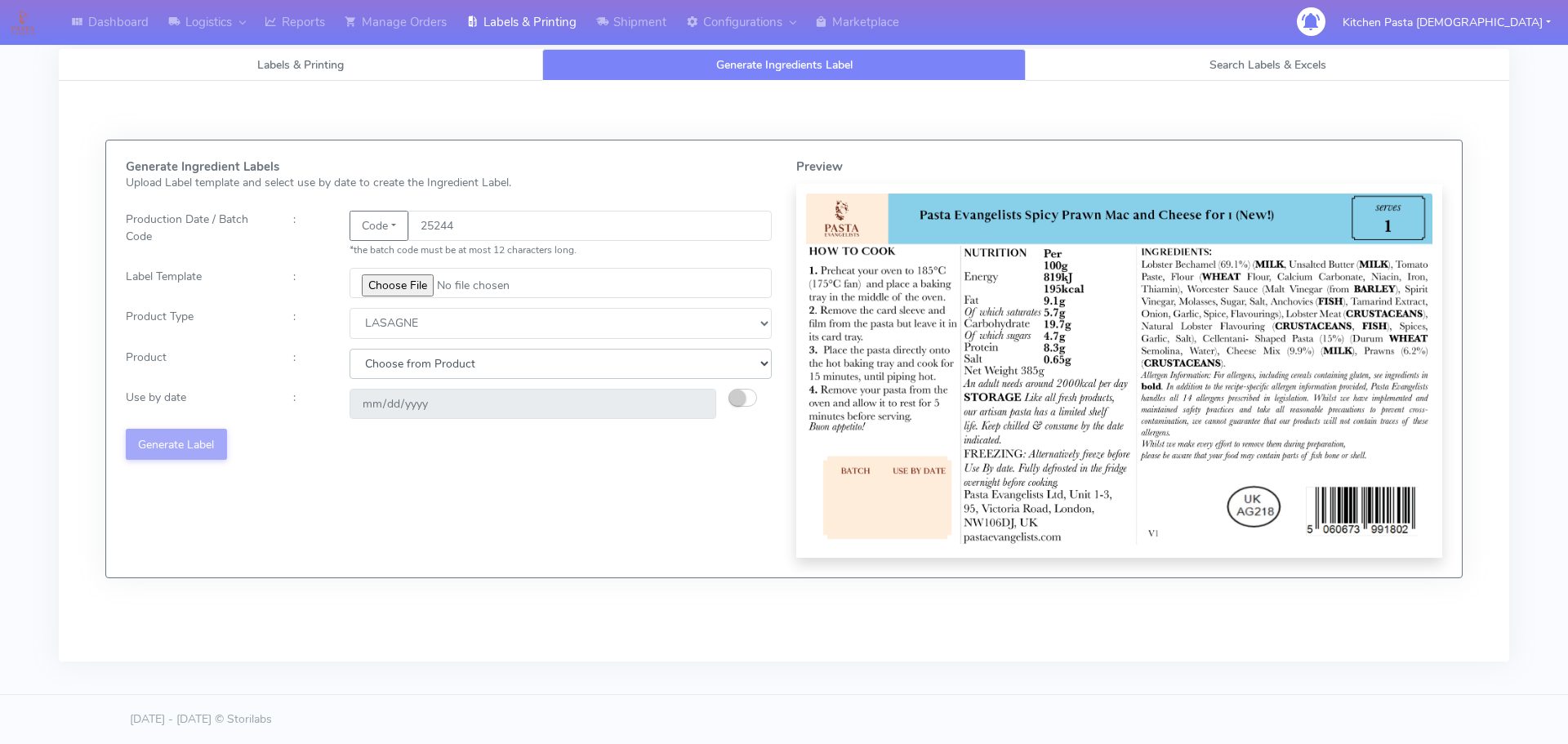
select select "0"
click at [350, 349] on select "Choose from Product LASAGNE" at bounding box center [561, 364] width 422 height 30
click at [746, 400] on button "button" at bounding box center [742, 398] width 29 height 18
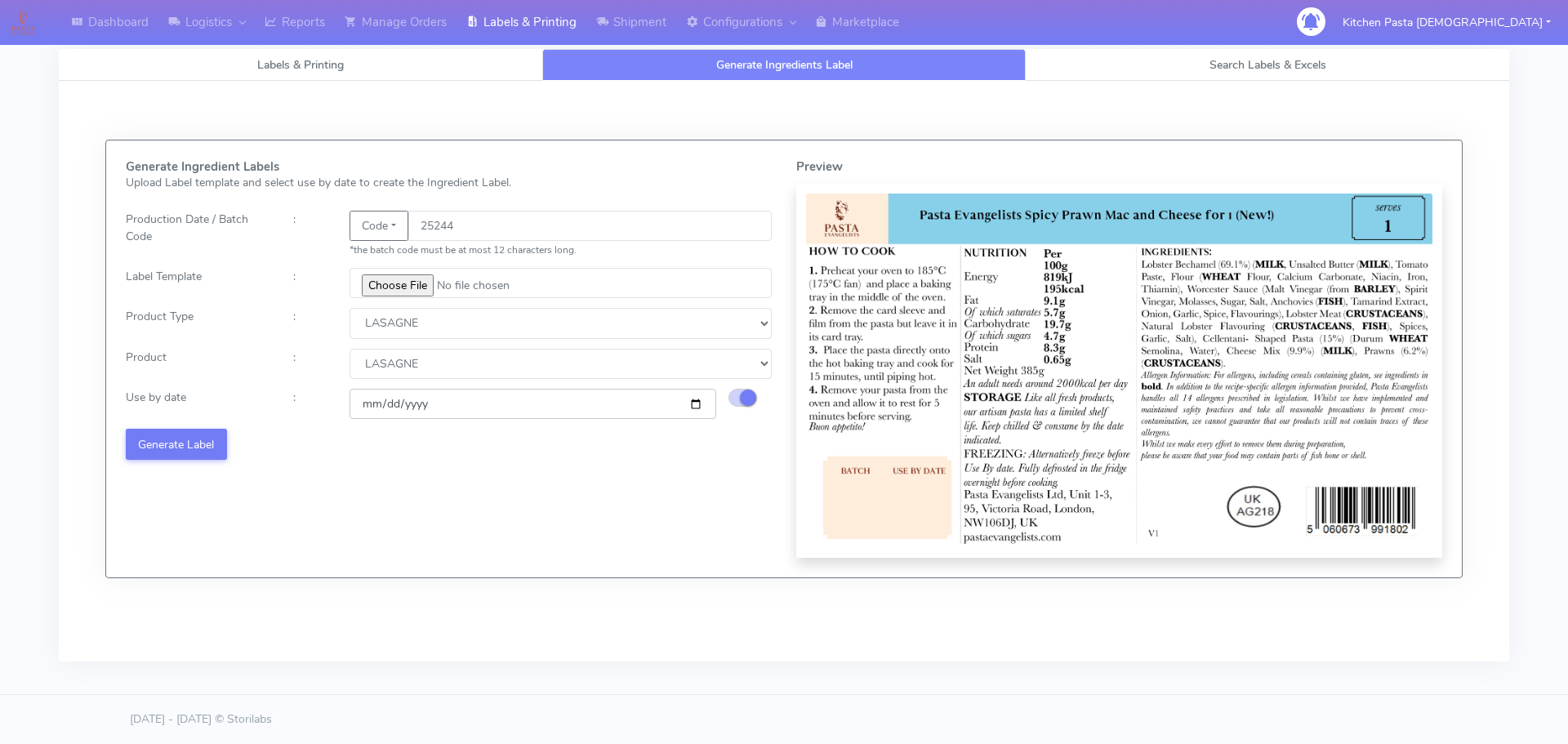
click at [688, 406] on input "[DATE]" at bounding box center [533, 403] width 366 height 30
type input "[DATE]"
click at [213, 444] on button "Generate Label" at bounding box center [176, 444] width 101 height 30
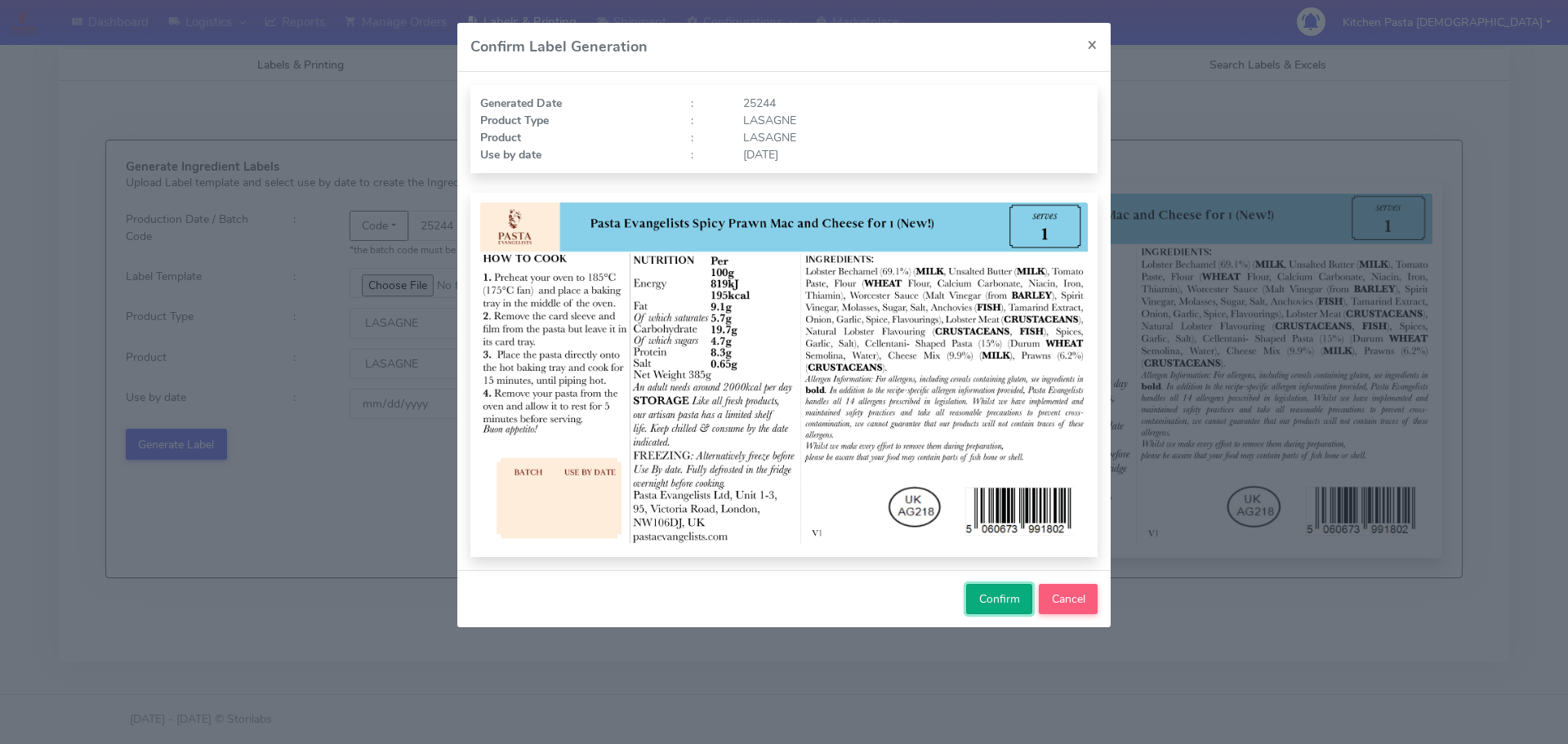
drag, startPoint x: 1007, startPoint y: 607, endPoint x: 1024, endPoint y: 601, distance: 18.0
click at [1009, 605] on button "Confirm" at bounding box center [999, 598] width 66 height 30
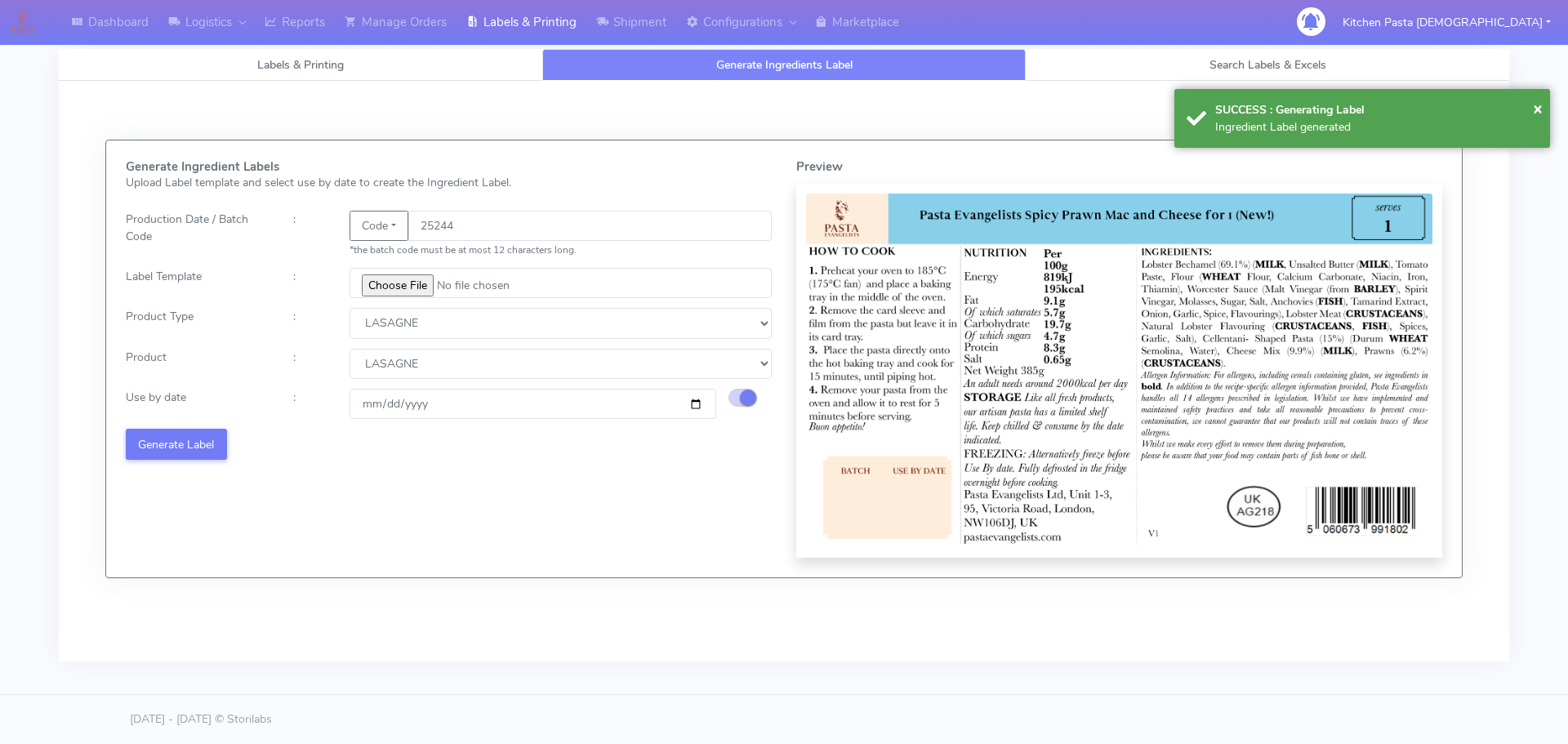
select select
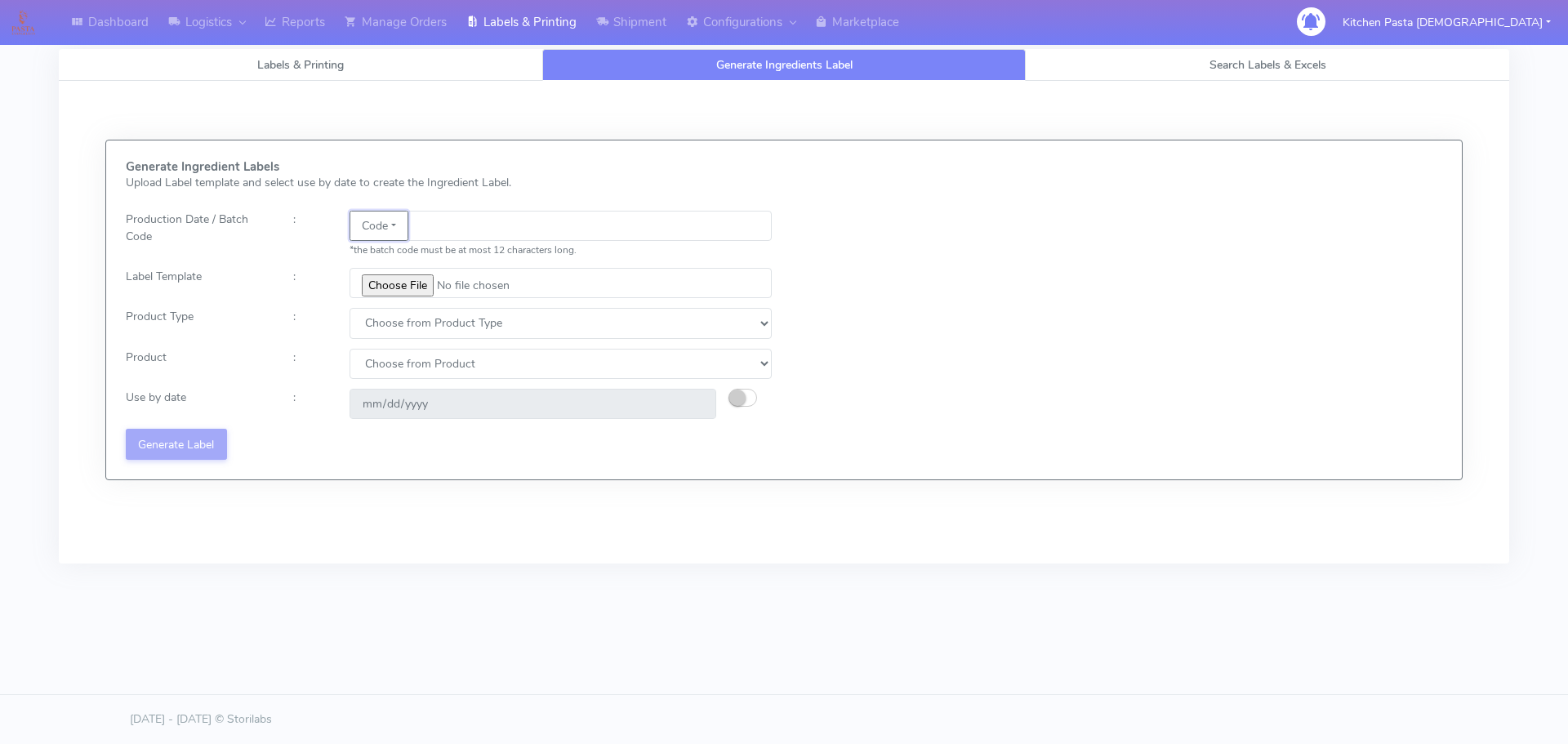
click at [388, 234] on button "Code" at bounding box center [379, 226] width 58 height 30
click at [408, 261] on link "Date" at bounding box center [415, 258] width 129 height 27
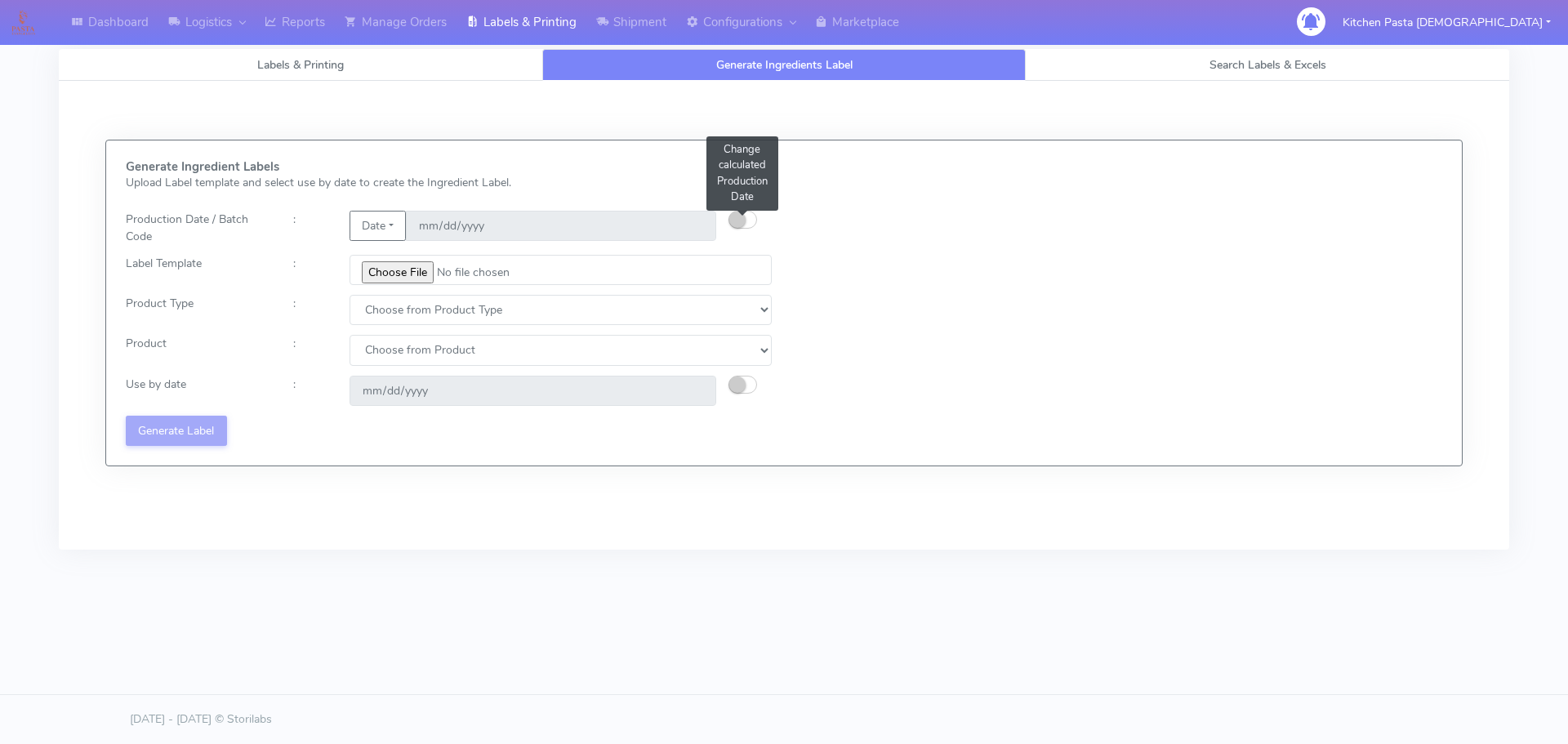
click at [751, 216] on button "button" at bounding box center [742, 220] width 29 height 18
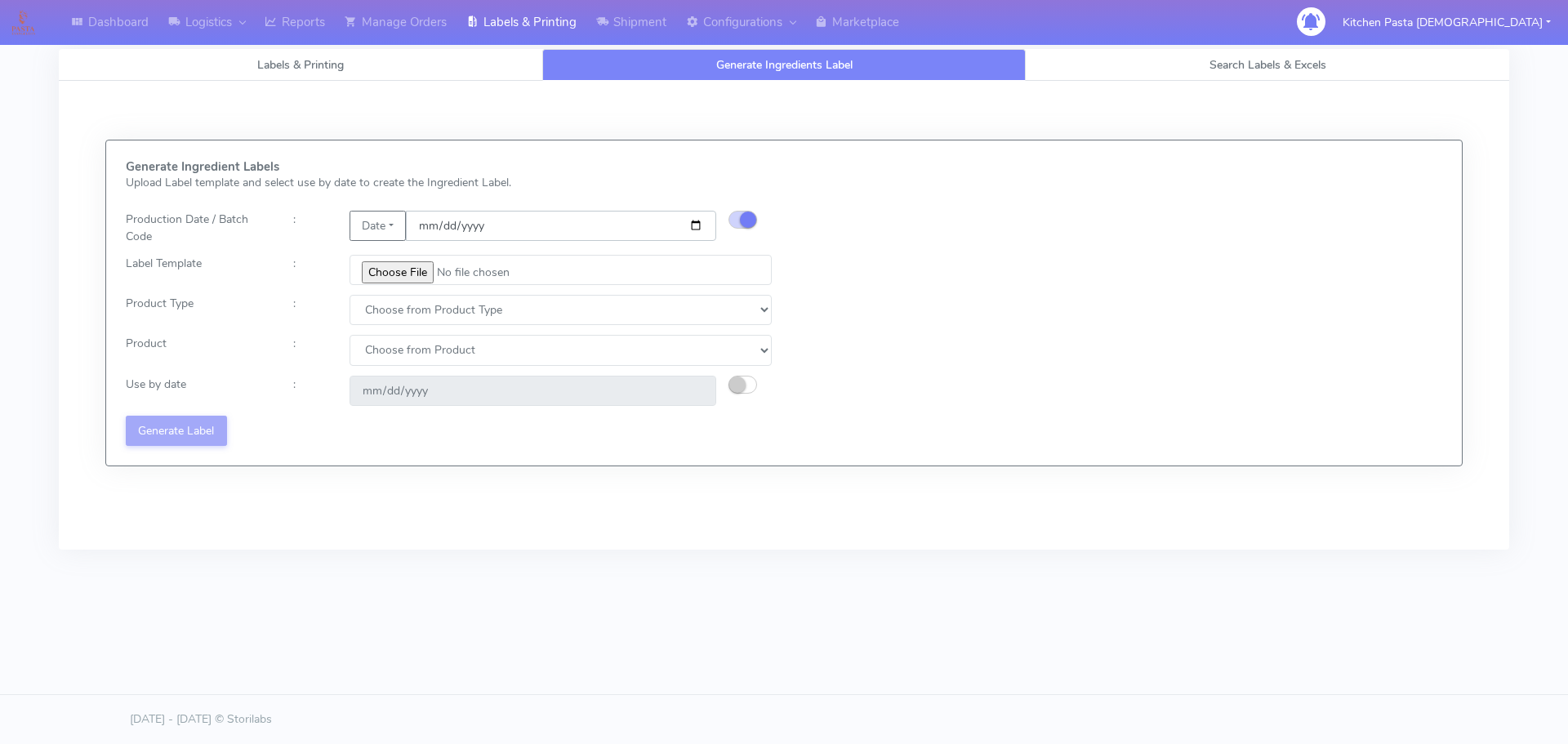
click at [698, 221] on input "[DATE]" at bounding box center [561, 226] width 310 height 30
type input "[DATE]"
click at [420, 272] on input "file" at bounding box center [561, 270] width 422 height 30
type input "C:\fakepath\Pasta [DEMOGRAPHIC_DATA] spicy 'nduja mafaldine kit for 2 v5.jpg"
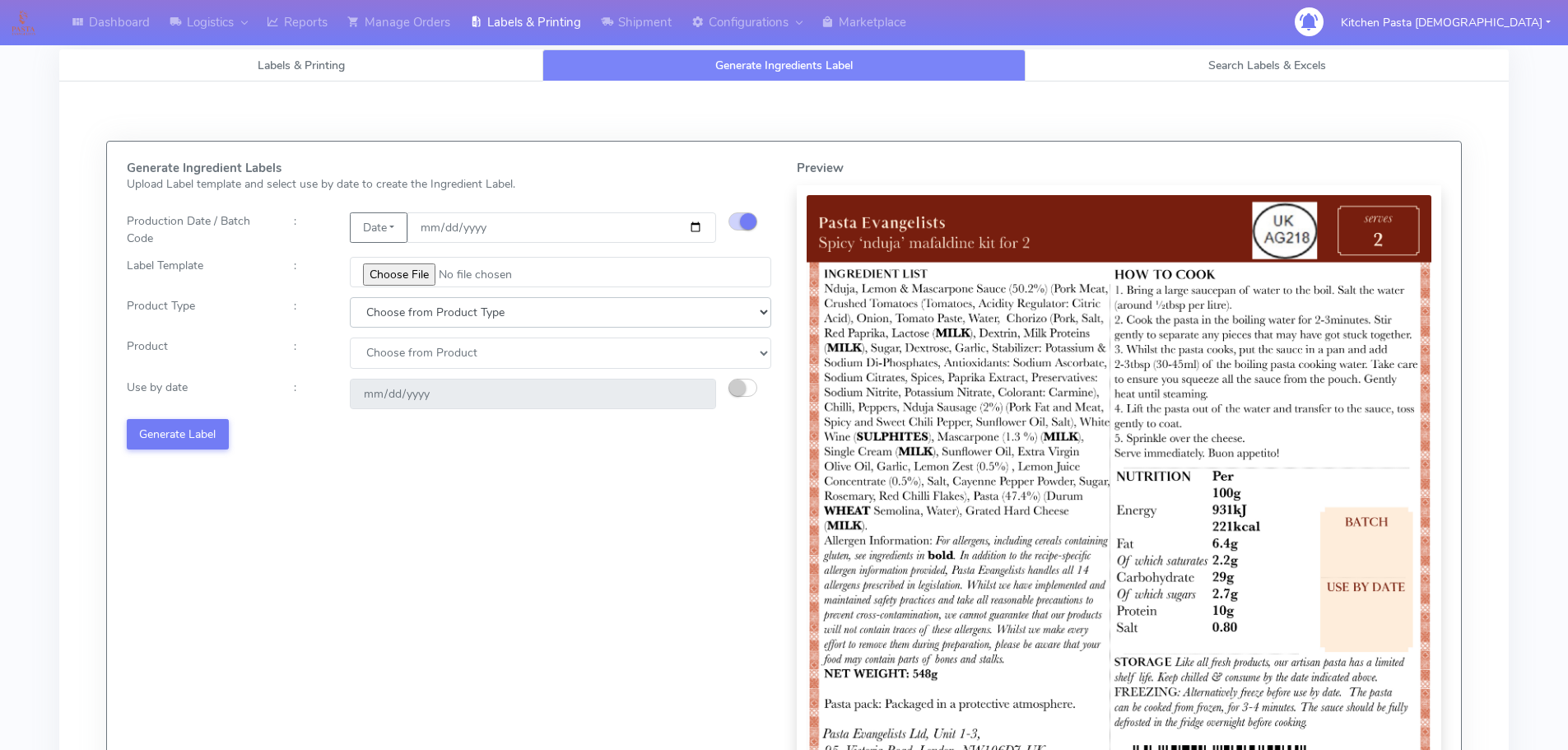
click at [434, 315] on select "Choose from Product Type ECOM ERETAIL CIRCULAR CIRC_DESERTS LASAGNE" at bounding box center [561, 312] width 421 height 31
select select "1"
click at [350, 297] on select "Choose from Product Type ECOM ERETAIL CIRCULAR CIRC_DESERTS LASAGNE" at bounding box center [561, 312] width 421 height 31
click at [391, 361] on select "Choose from Product PLAIN PASTA FILLED PASTA BUTTER (INTERNAL PRODUCTION) BUTTE…" at bounding box center [561, 353] width 421 height 31
select select "0"
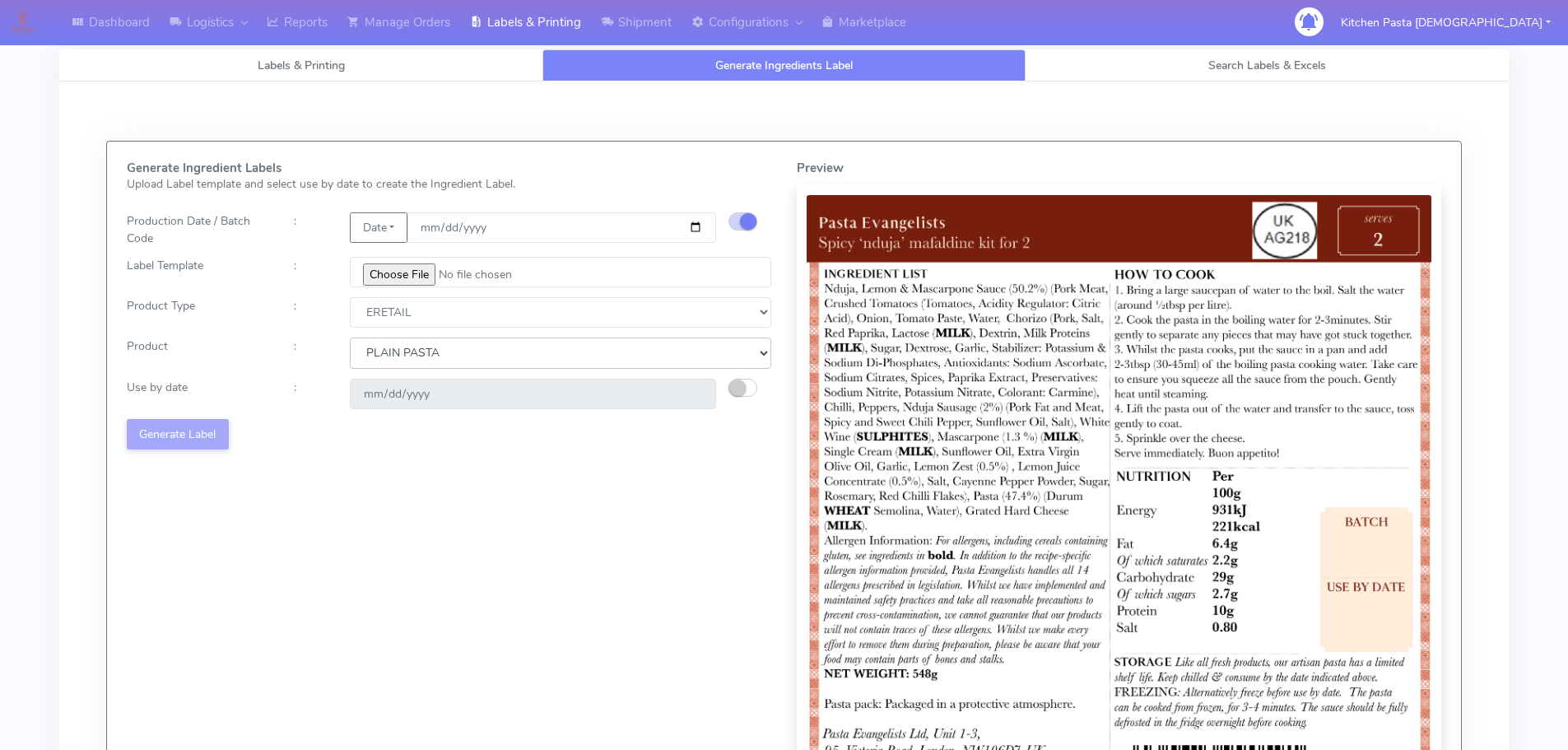
click at [350, 338] on select "Choose from Product PLAIN PASTA FILLED PASTA BUTTER (INTERNAL PRODUCTION) BUTTE…" at bounding box center [561, 353] width 421 height 31
click at [732, 381] on small "button" at bounding box center [738, 387] width 17 height 17
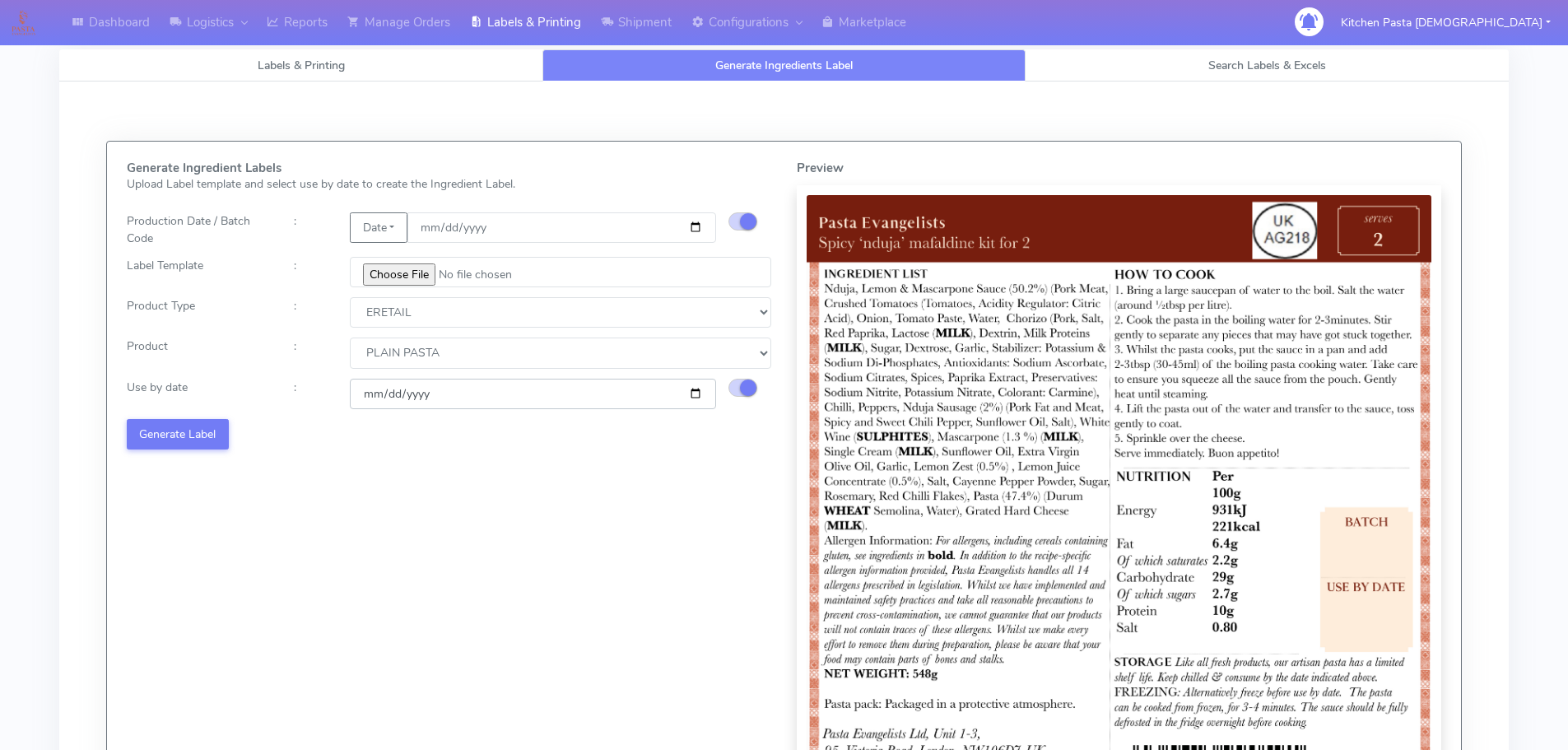
click at [696, 390] on input "[DATE]" at bounding box center [533, 393] width 366 height 31
type input "[DATE]"
click at [204, 435] on button "Generate Label" at bounding box center [178, 434] width 102 height 31
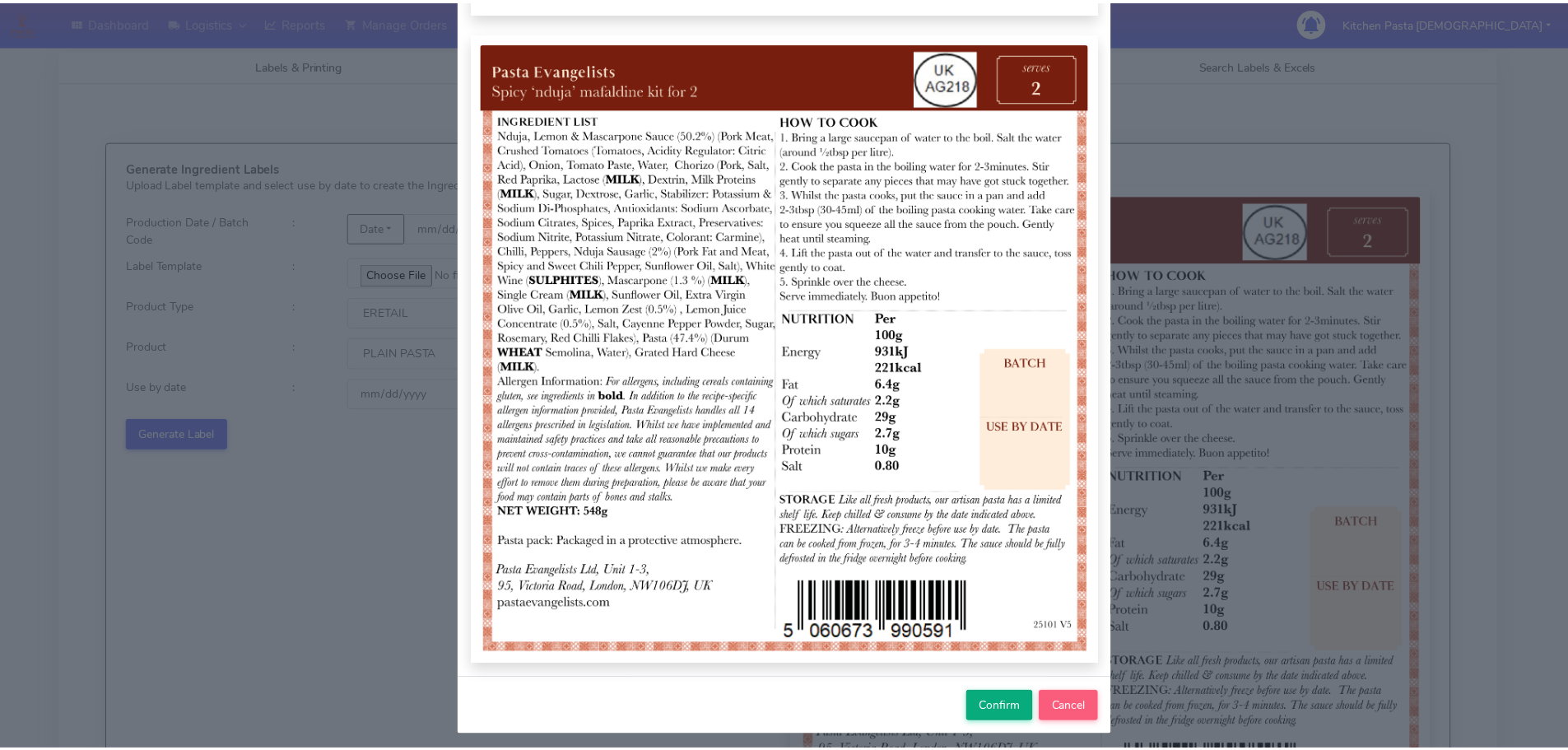
scroll to position [170, 0]
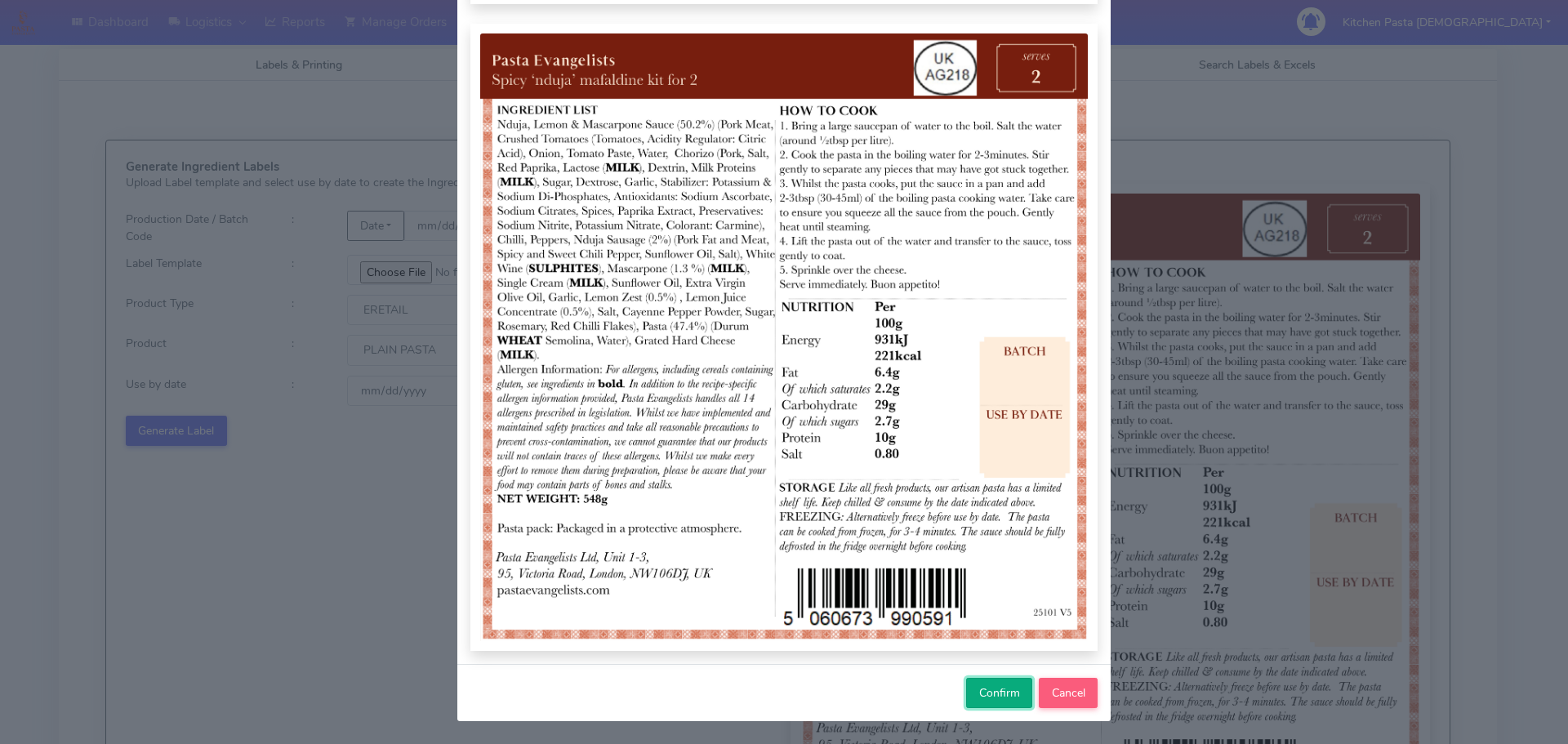
click at [987, 695] on span "Confirm" at bounding box center [1000, 692] width 41 height 16
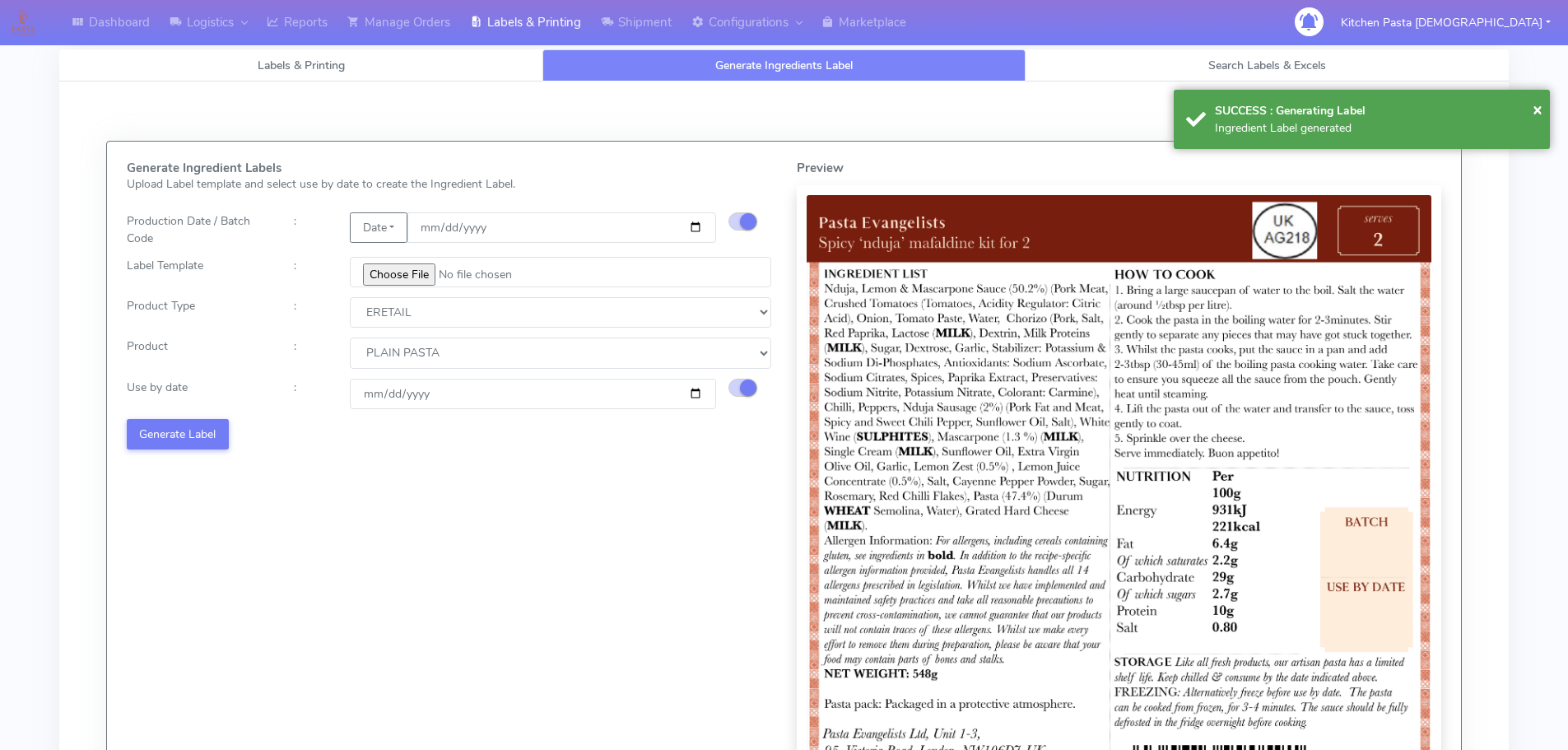
select select
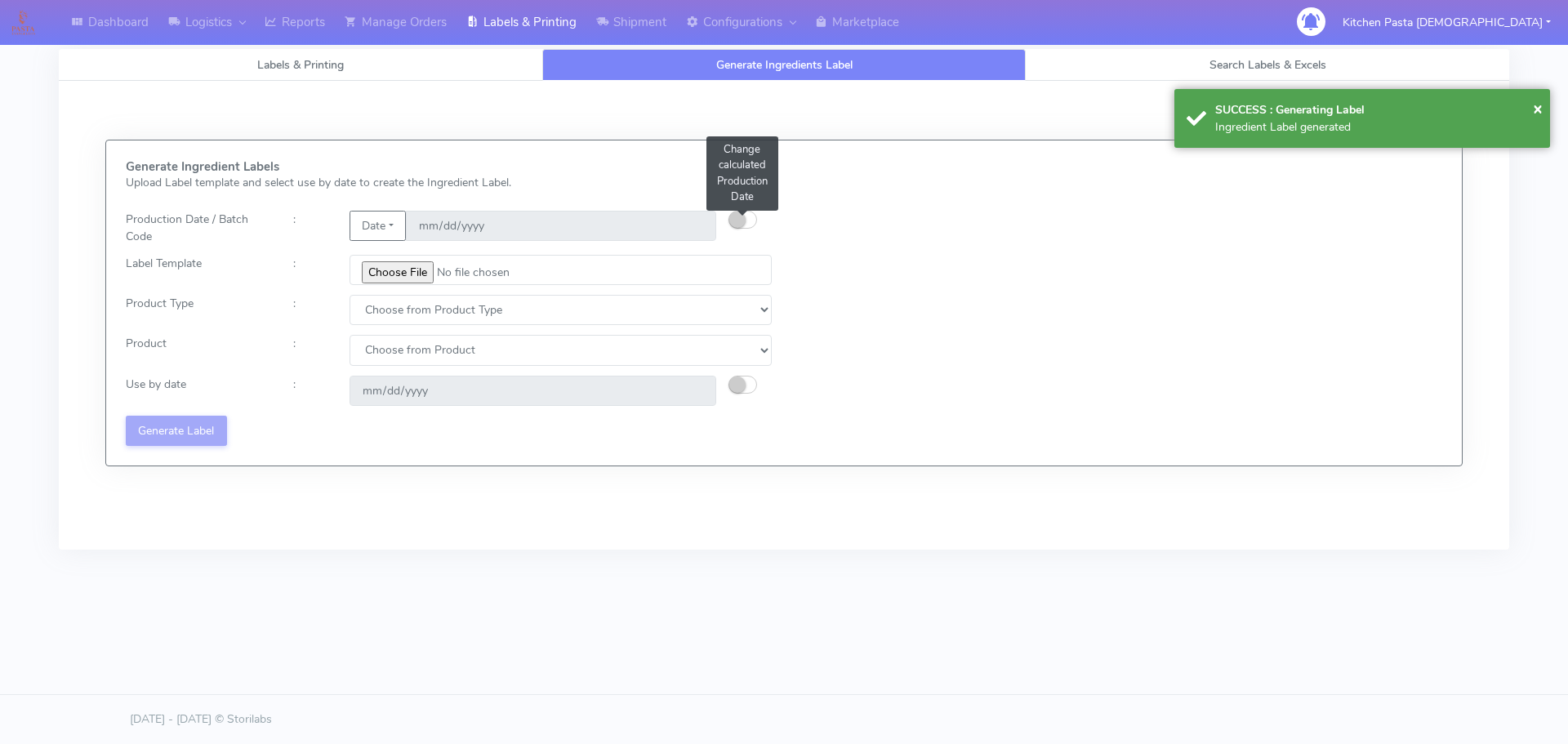
click at [756, 221] on button "button" at bounding box center [742, 220] width 29 height 18
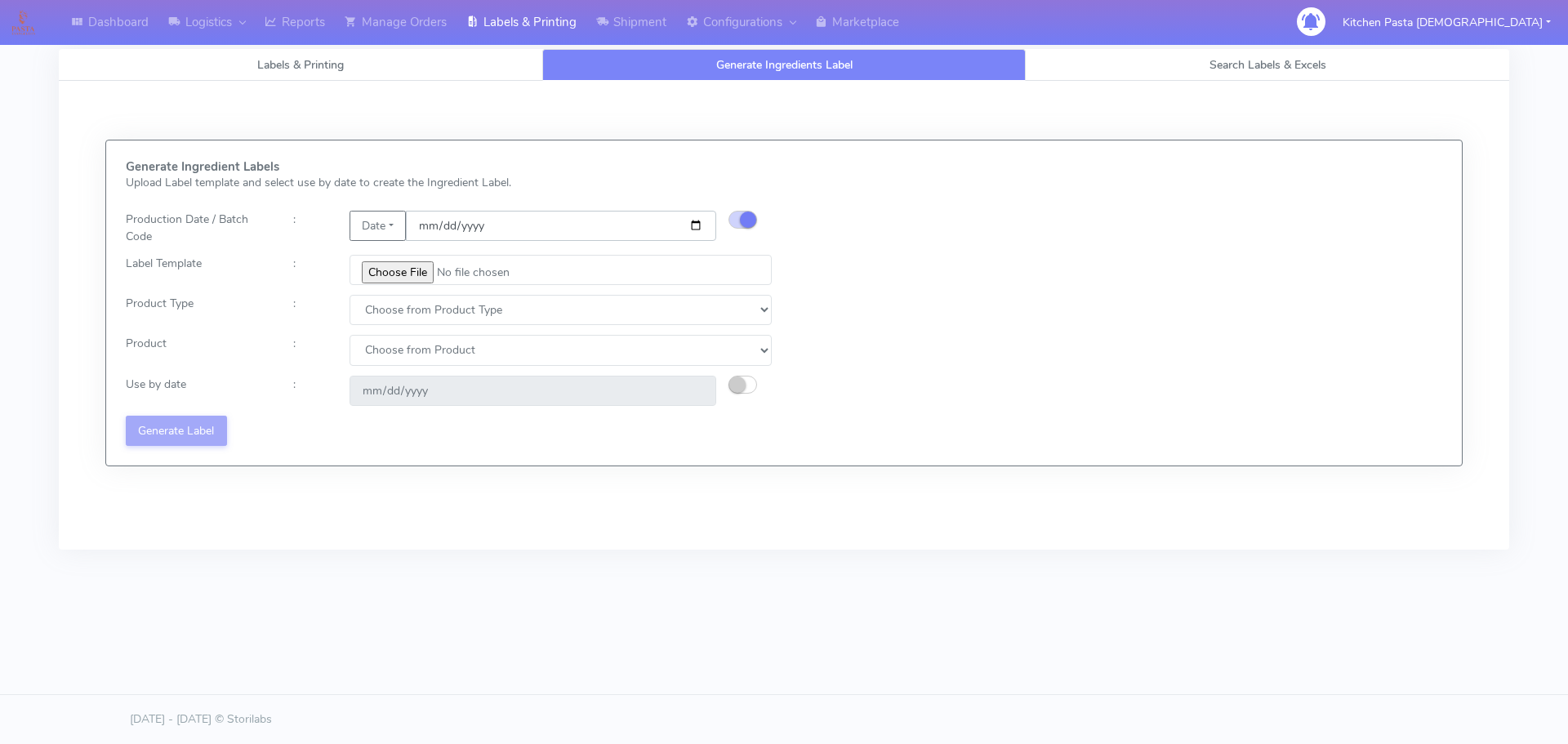
click at [694, 221] on input "date" at bounding box center [561, 226] width 310 height 30
type input "[DATE]"
click at [400, 271] on input "file" at bounding box center [561, 270] width 422 height 30
type input "C:\fakepath\Pasta Evangelists Carbonara Spaghetti dinner kit for 2 v4.jpg"
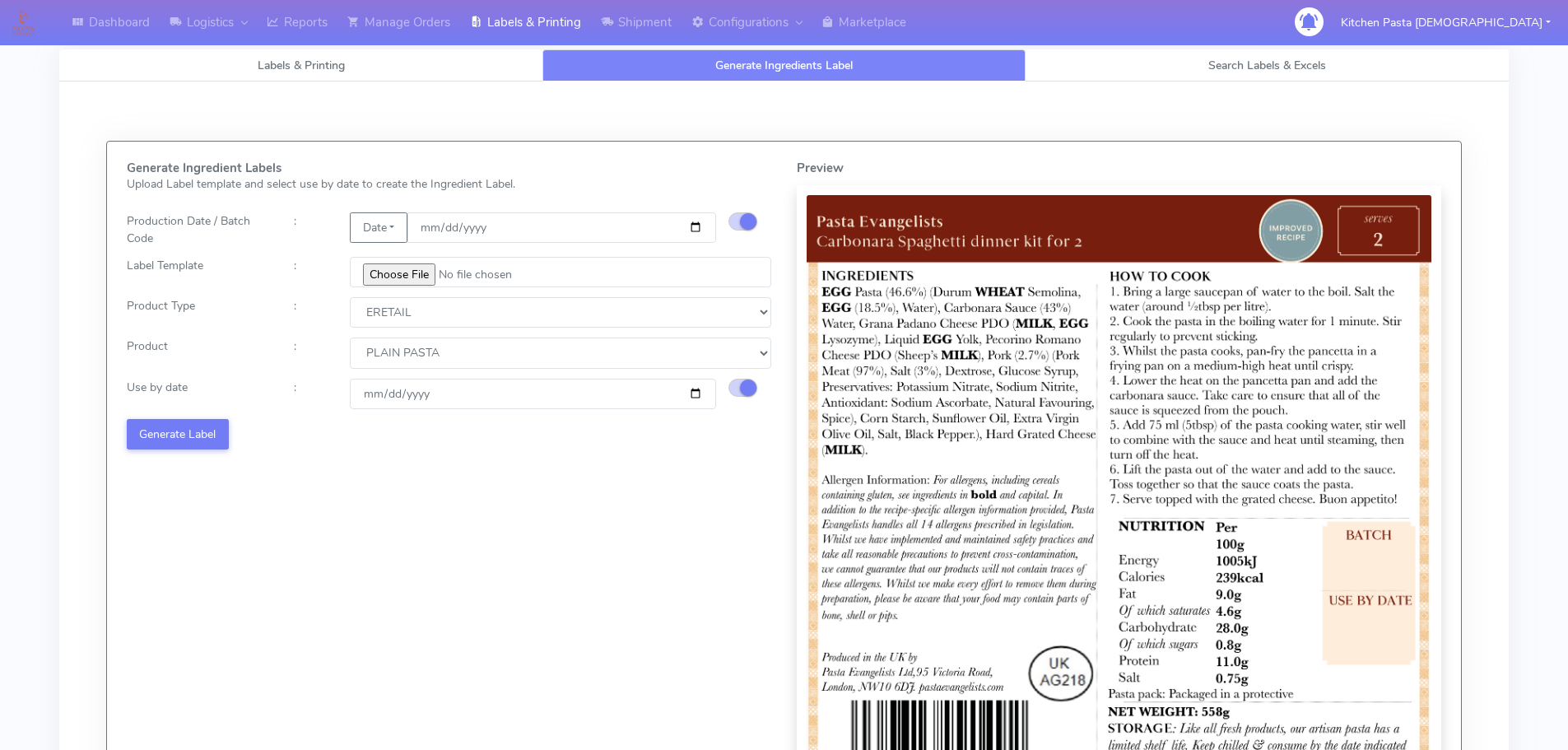
select select "1"
select select "0"
click at [699, 389] on input "2025-09-13" at bounding box center [533, 393] width 366 height 31
type input "2025-09-19"
click at [195, 434] on button "Generate Label" at bounding box center [178, 434] width 102 height 31
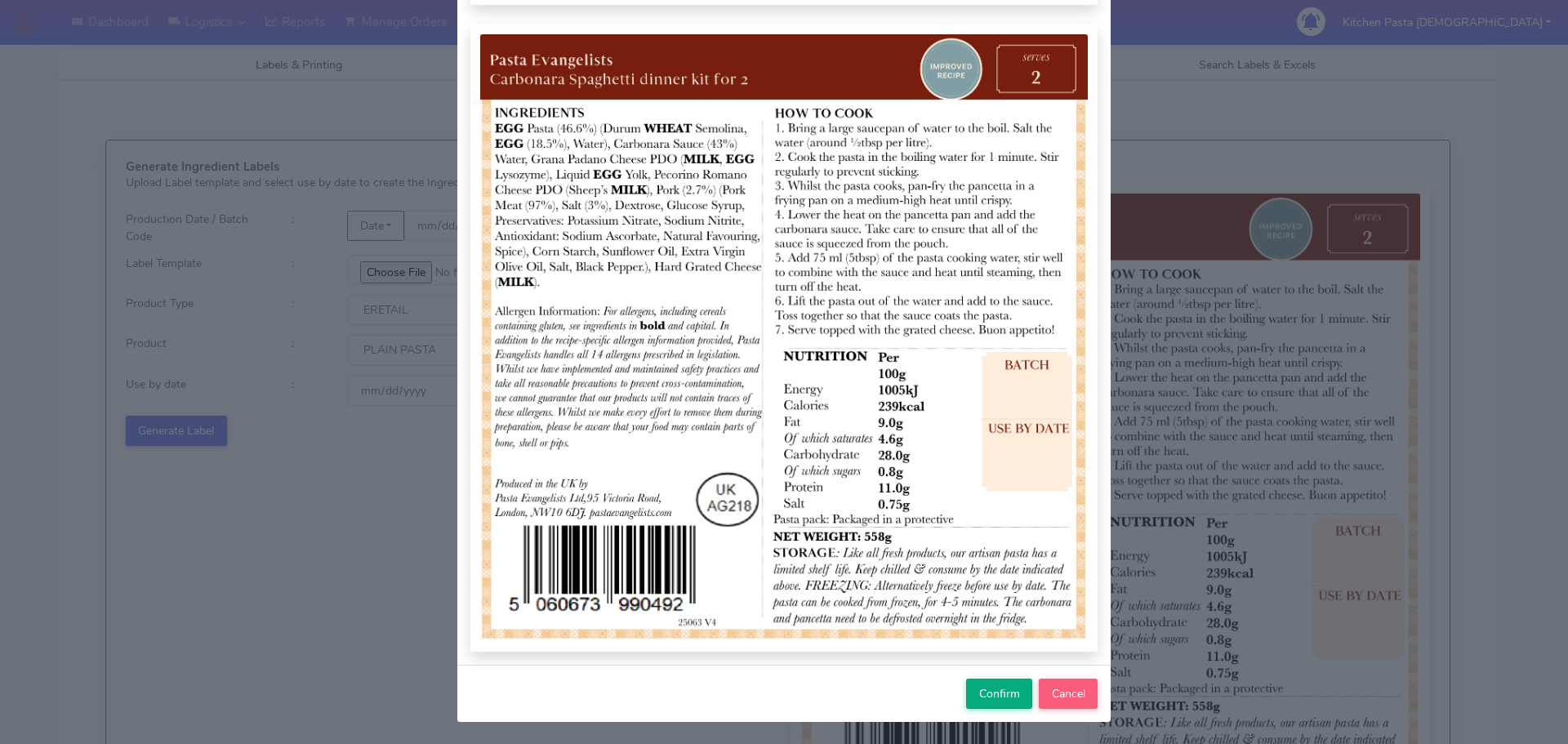
scroll to position [169, 0]
click at [979, 700] on span "Confirm" at bounding box center [1000, 692] width 41 height 16
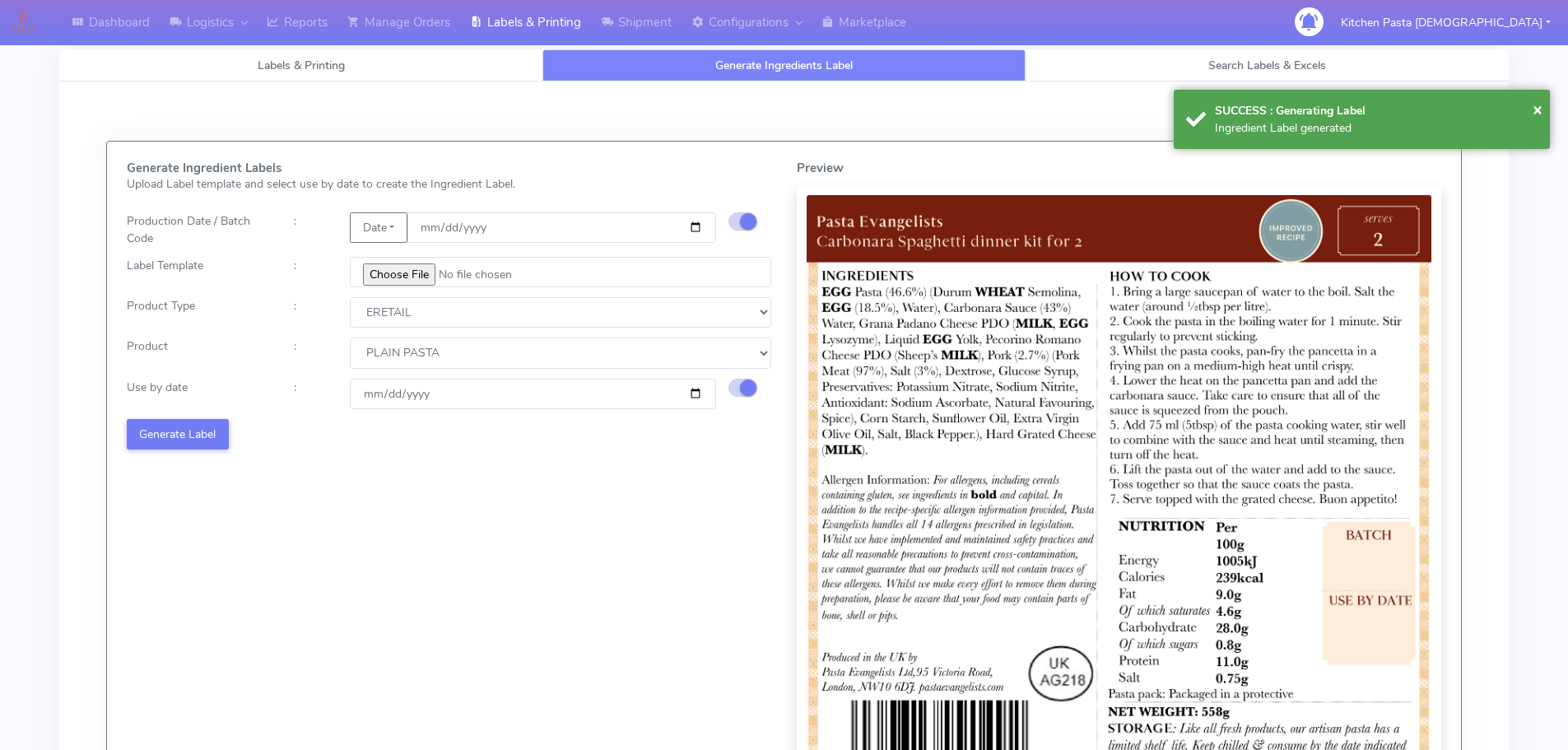
select select
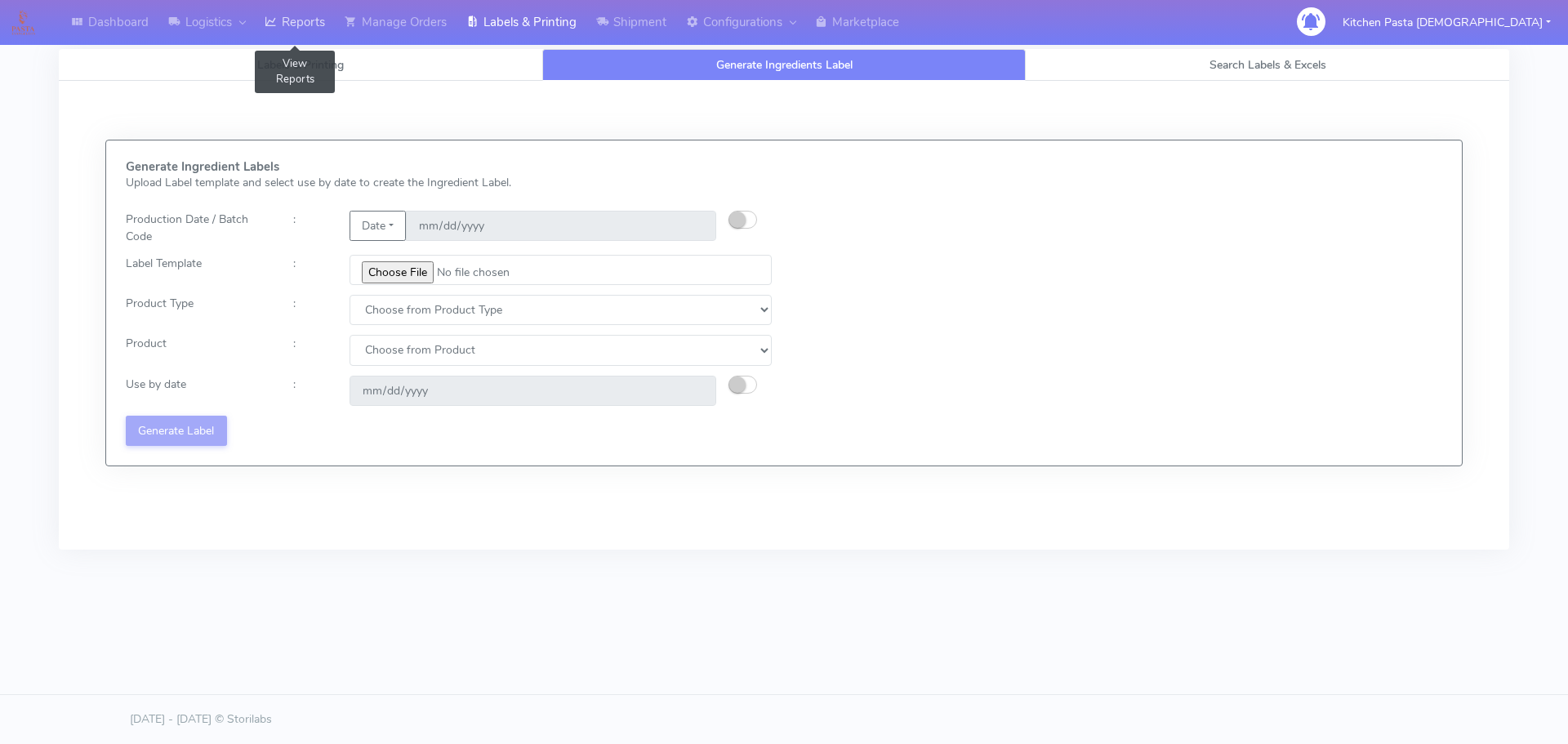
click at [288, 18] on link "Reports" at bounding box center [295, 22] width 80 height 45
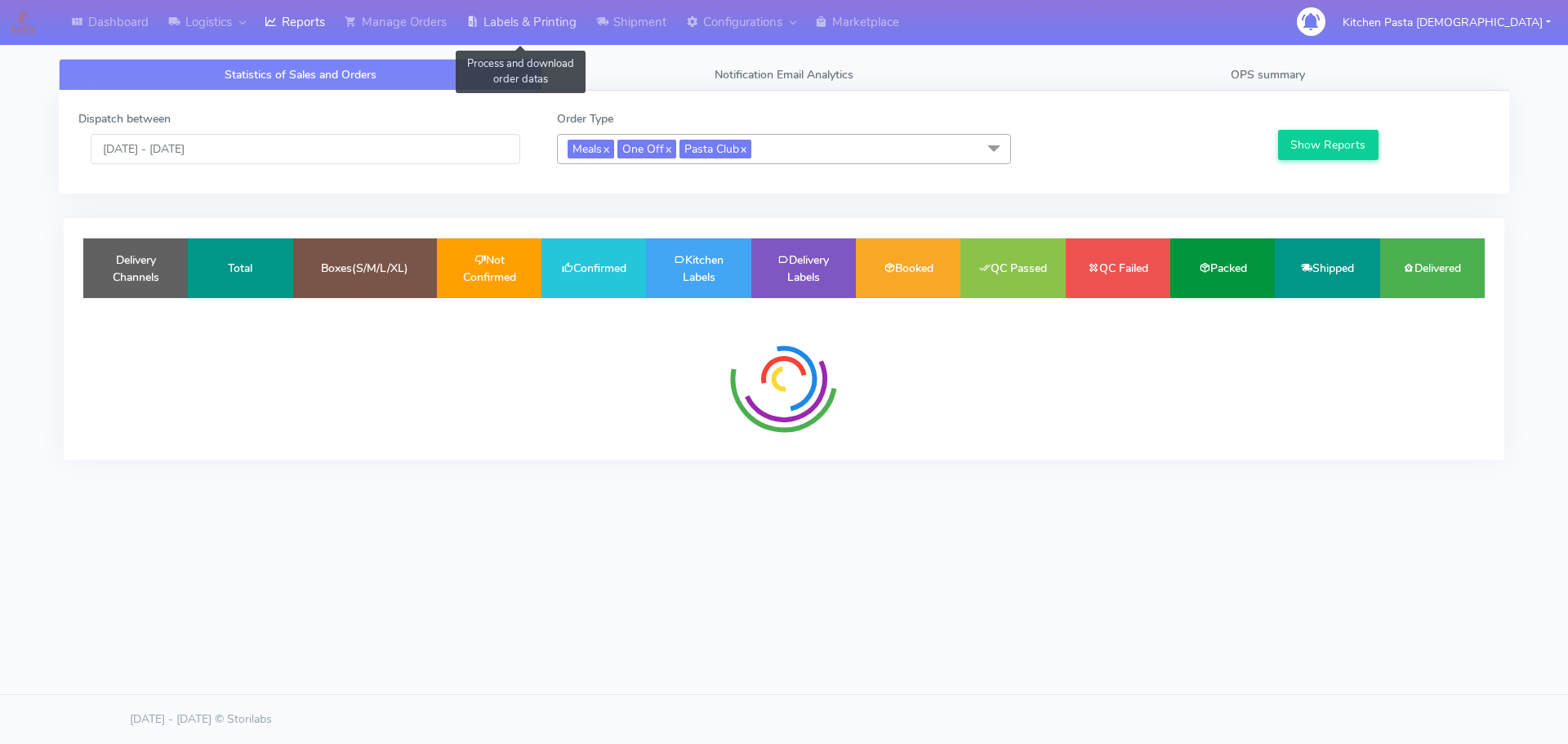
click at [544, 29] on link "Labels & Printing" at bounding box center [522, 22] width 130 height 45
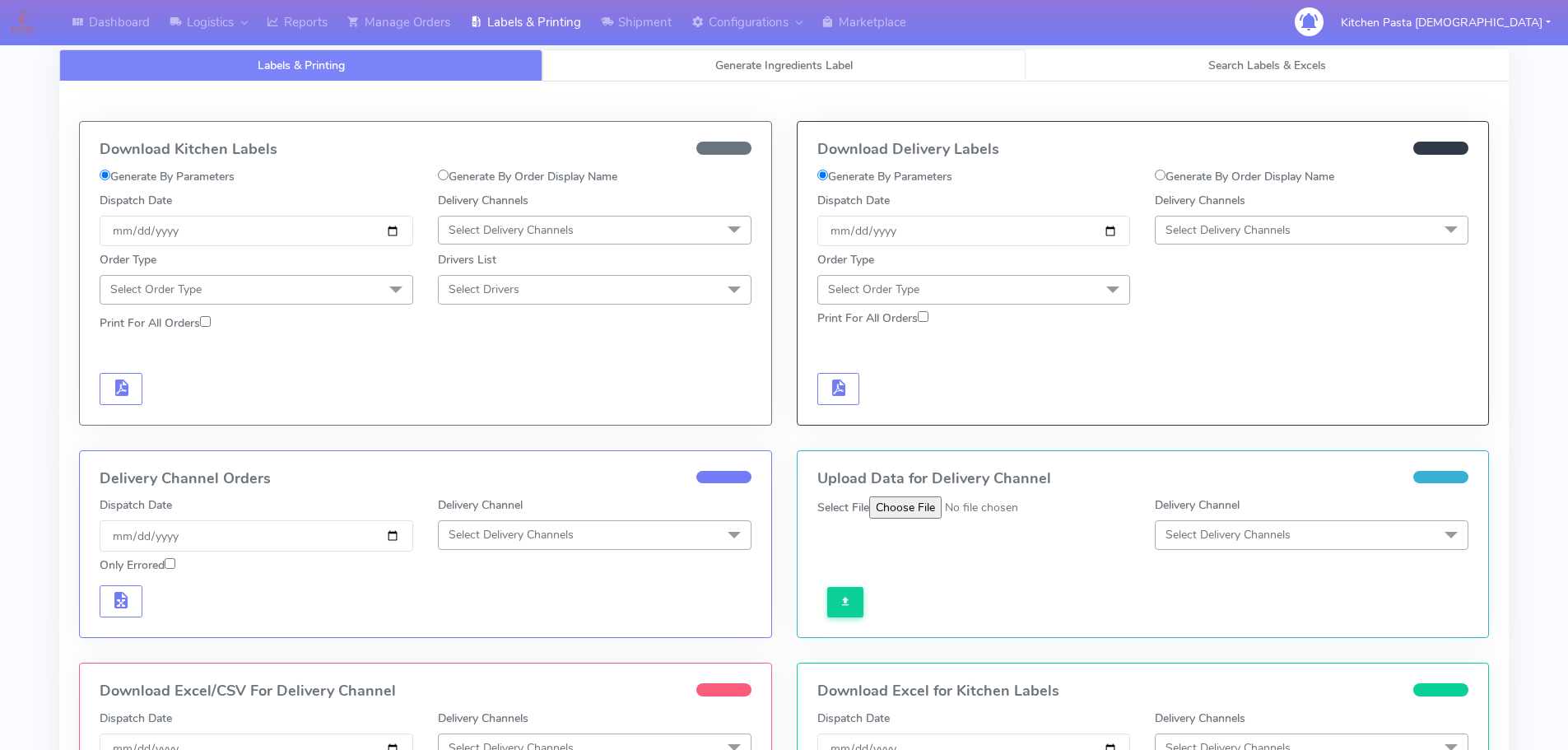
click at [636, 72] on link "Generate Ingredients Label" at bounding box center [784, 66] width 483 height 32
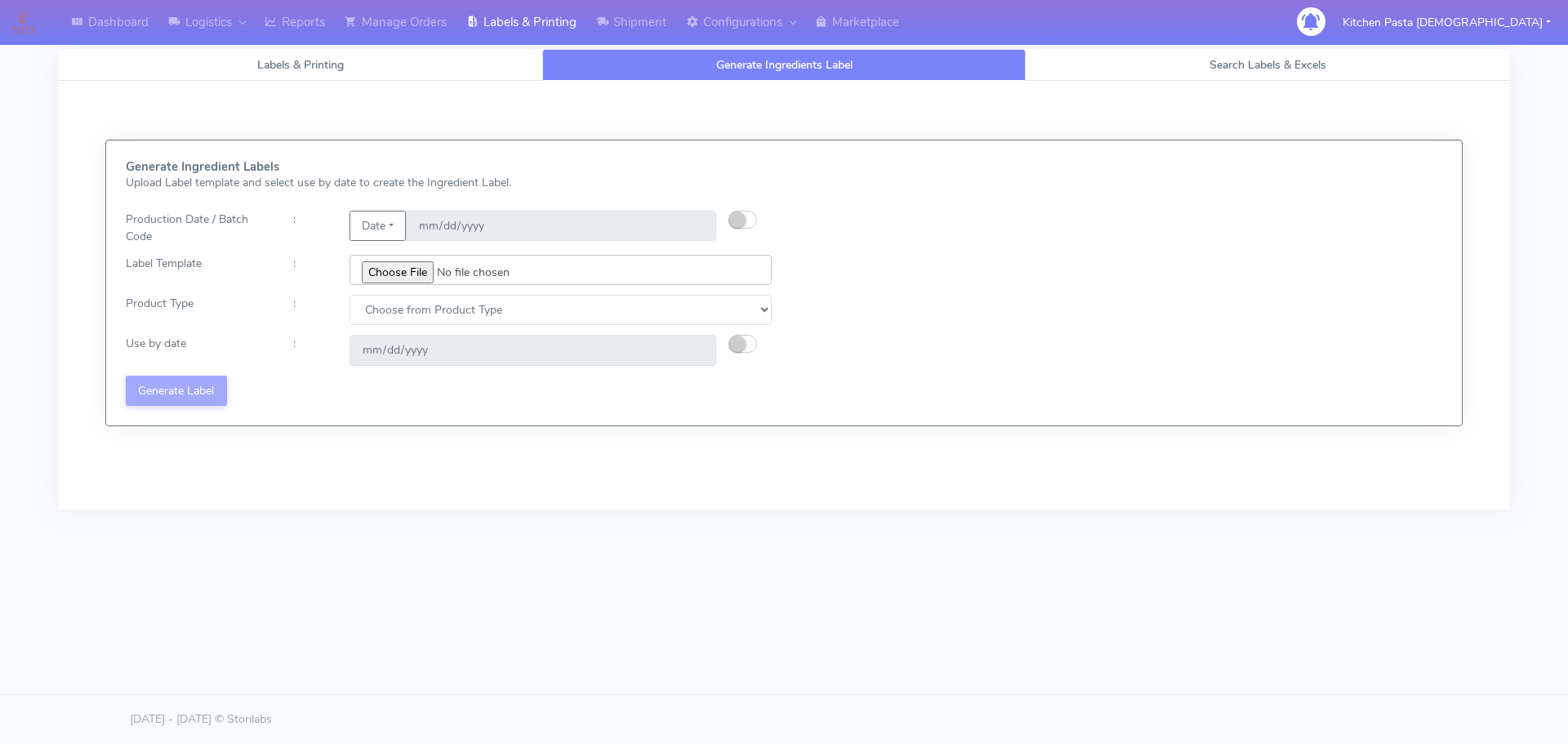
click at [413, 274] on input "file" at bounding box center [561, 270] width 422 height 30
click at [387, 264] on input "file" at bounding box center [561, 270] width 422 height 30
type input "C:\fakepath\Ecom_350_V1.jpg"
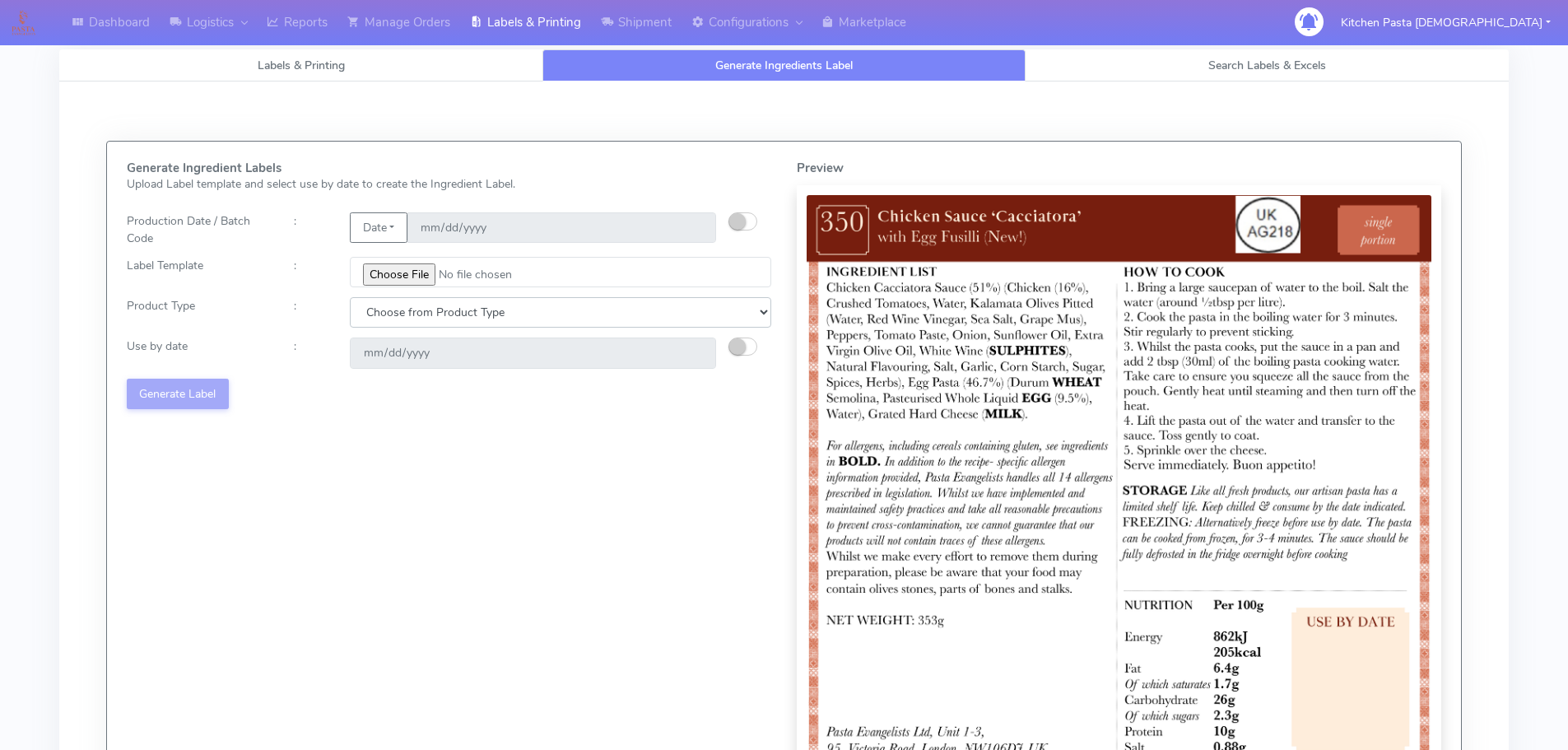
drag, startPoint x: 419, startPoint y: 309, endPoint x: 403, endPoint y: 327, distance: 24.1
click at [419, 309] on select "Choose from Product Type ECOM ERETAIL CIRCULAR CIRC_DESERTS LASAGNE" at bounding box center [561, 312] width 421 height 31
select select "0"
click at [350, 297] on select "Choose from Product Type ECOM ERETAIL CIRCULAR CIRC_DESERTS LASAGNE" at bounding box center [561, 312] width 421 height 31
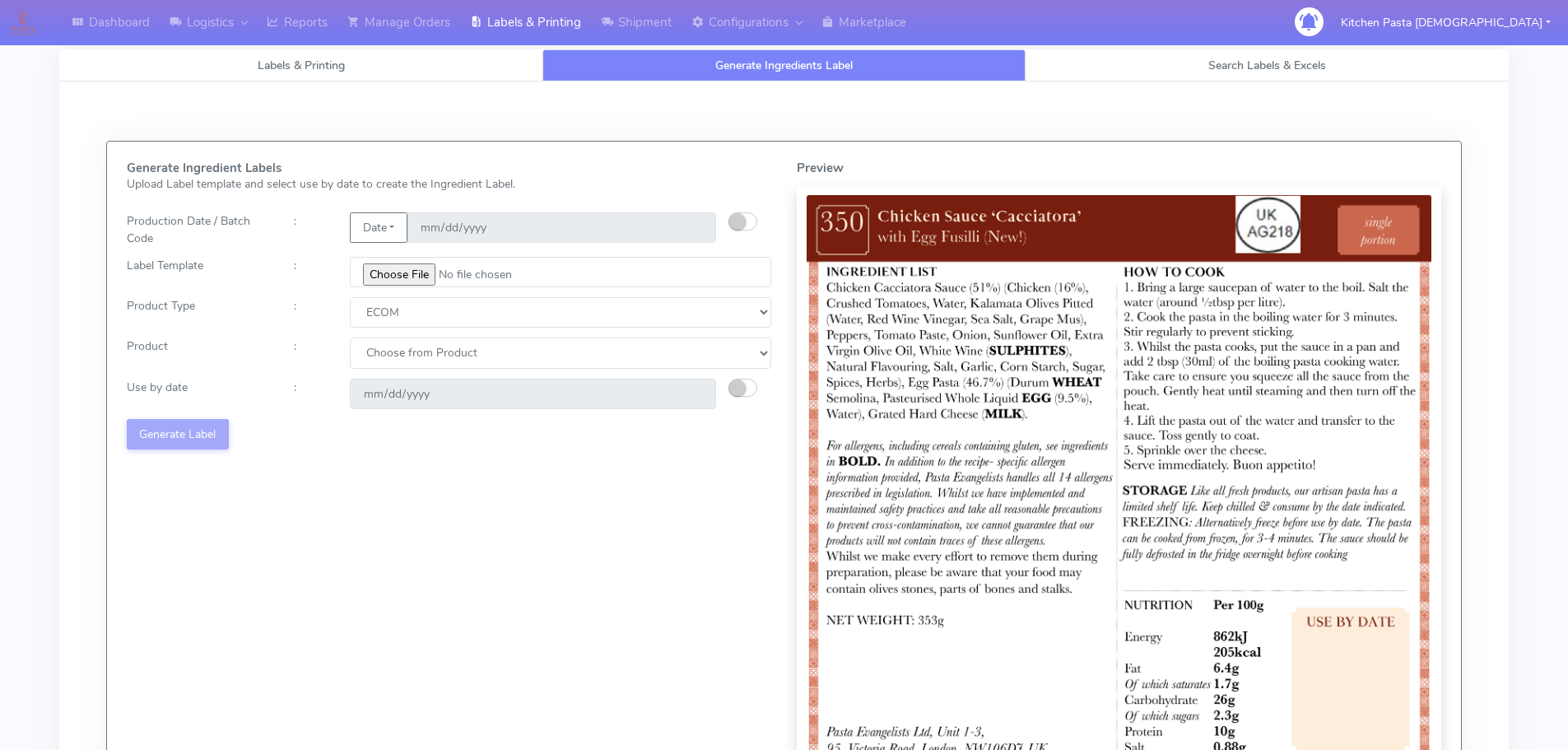
click at [396, 363] on select "Choose from Product PLAIN PASTA (EXCEPT HURRA) HURRA FILLED PASTA BUTTER (INTER…" at bounding box center [561, 353] width 421 height 31
select select "0"
click at [350, 338] on select "Choose from Product PLAIN PASTA (EXCEPT HURRA) HURRA FILLED PASTA BUTTER (INTER…" at bounding box center [561, 353] width 421 height 31
click at [743, 385] on small "button" at bounding box center [738, 387] width 17 height 17
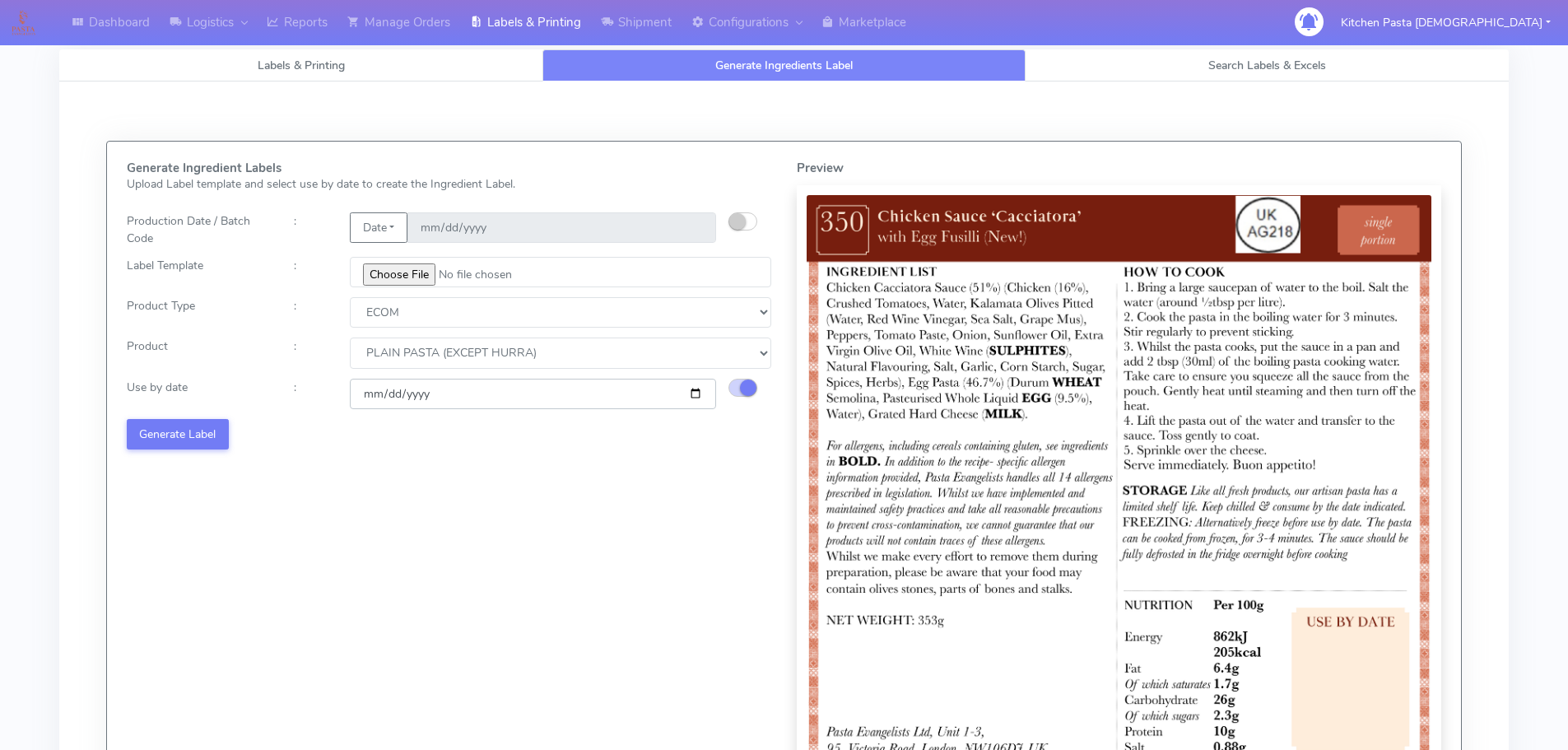
click at [689, 390] on input "2025-09-10" at bounding box center [533, 393] width 366 height 31
type input "[DATE]"
click at [209, 435] on button "Generate Label" at bounding box center [178, 434] width 102 height 31
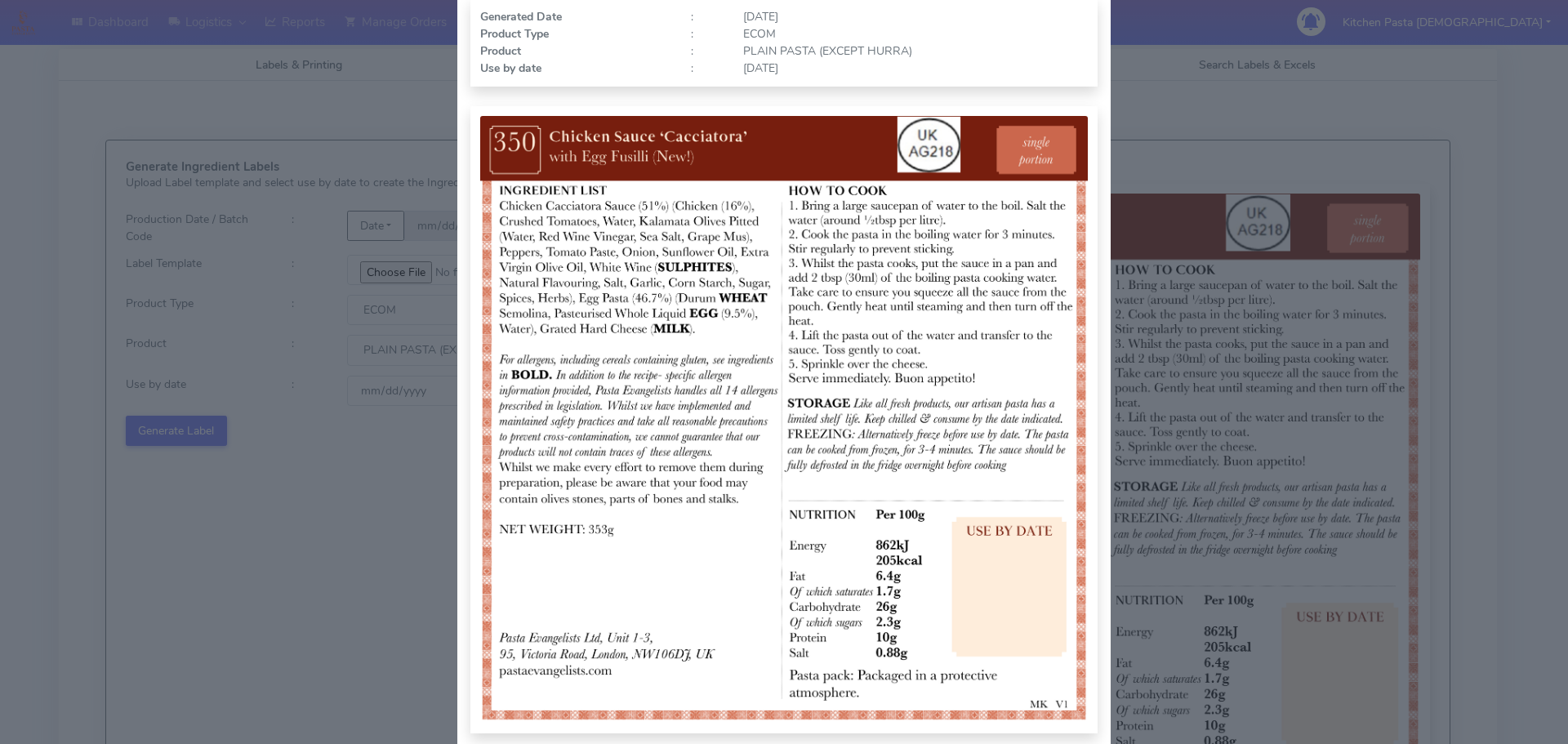
scroll to position [169, 0]
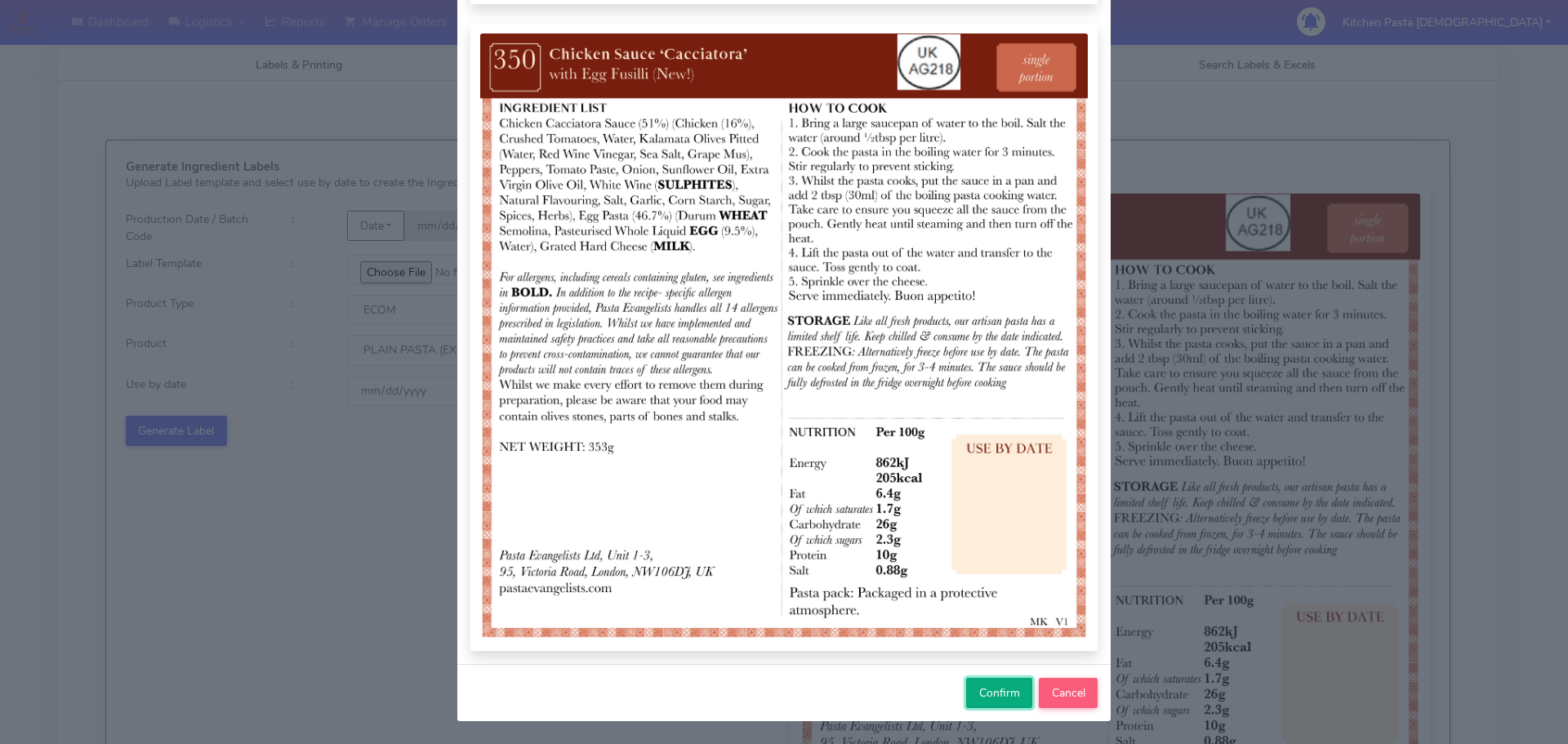
click at [984, 689] on span "Confirm" at bounding box center [1000, 692] width 41 height 16
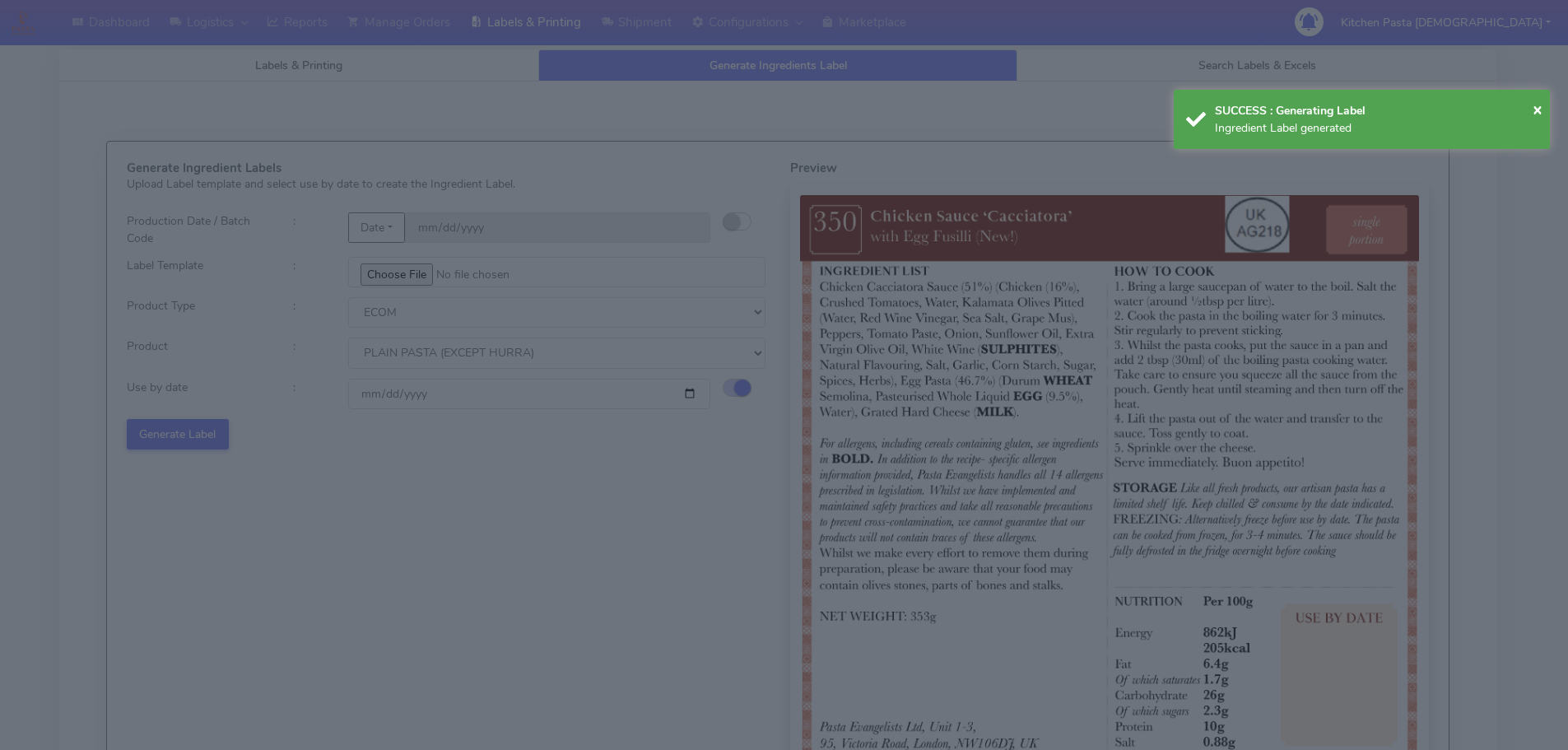
select select
